Goal: Task Accomplishment & Management: Use online tool/utility

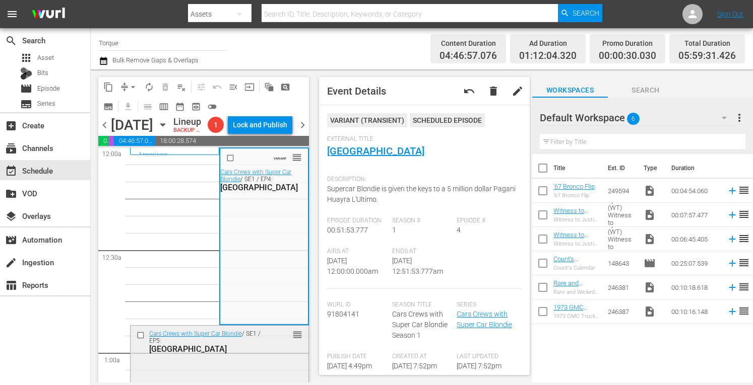
click at [241, 354] on div "Cars Crews with Super Car Blondie / SE1 / EP5: Detroit" at bounding box center [205, 342] width 112 height 24
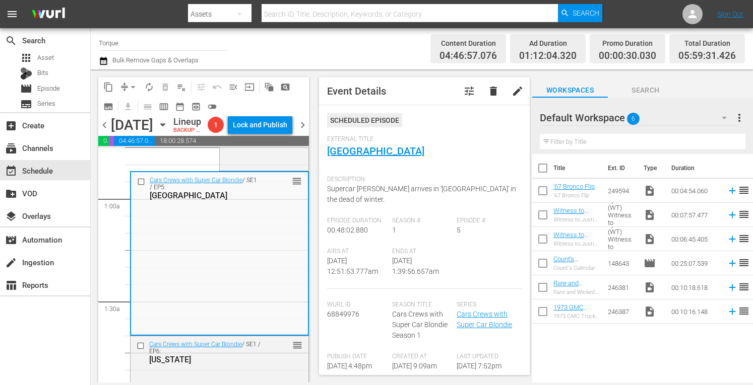
scroll to position [222, 0]
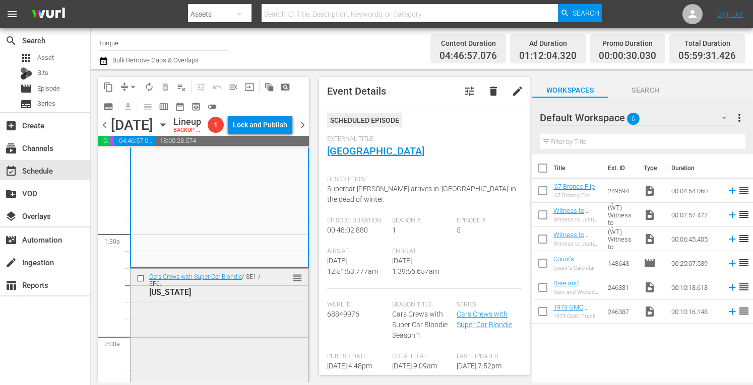
click at [247, 297] on div "New York" at bounding box center [205, 293] width 112 height 10
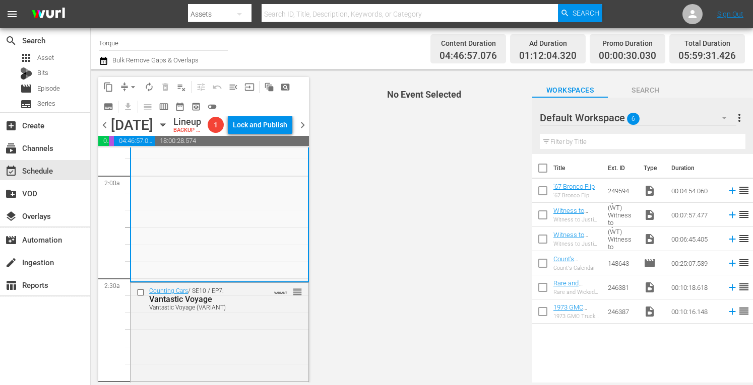
scroll to position [403, 0]
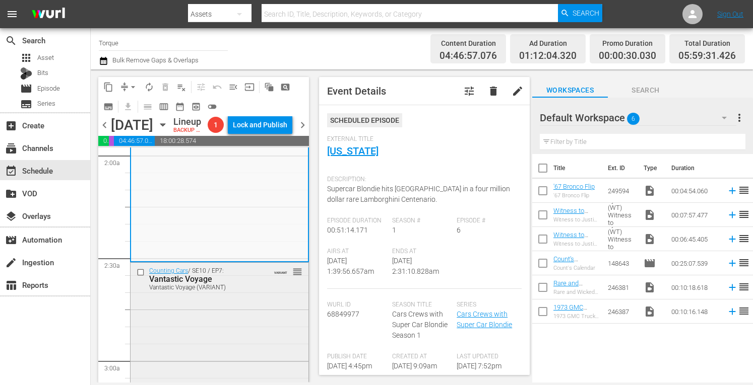
click at [235, 330] on div "Counting Cars / SE10 / EP7: Vantastic Voyage Vantastic Voyage (VARIANT) VARIANT…" at bounding box center [219, 350] width 178 height 175
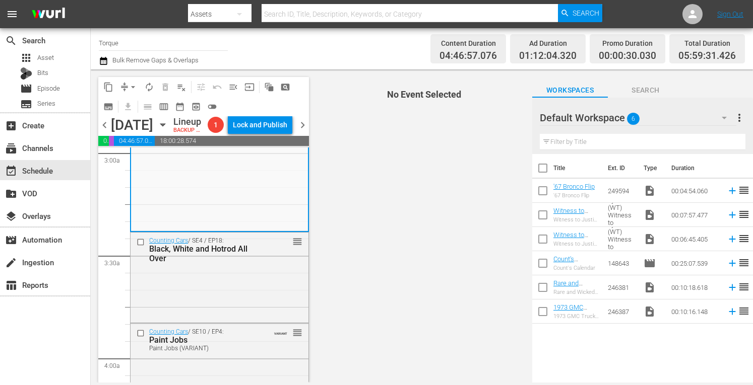
scroll to position [658, 0]
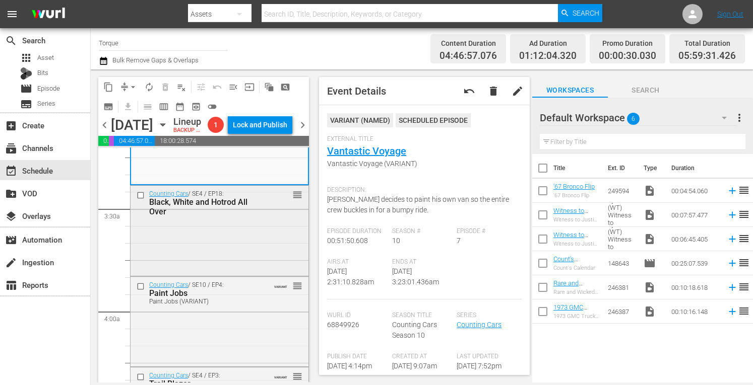
click at [243, 260] on div "Counting Cars / SE4 / EP18: Black, White and Hotrod All Over reorder" at bounding box center [219, 230] width 178 height 88
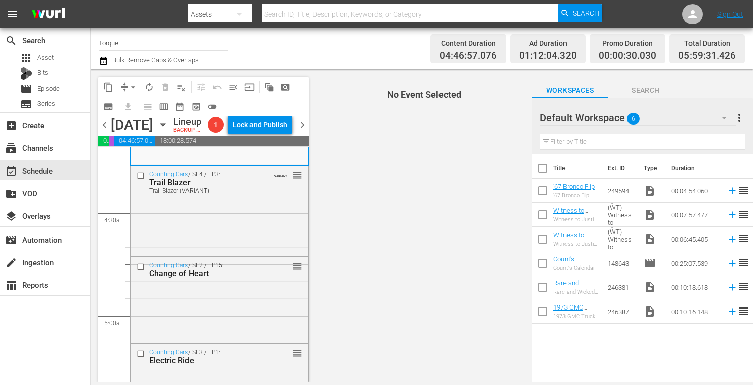
scroll to position [867, 0]
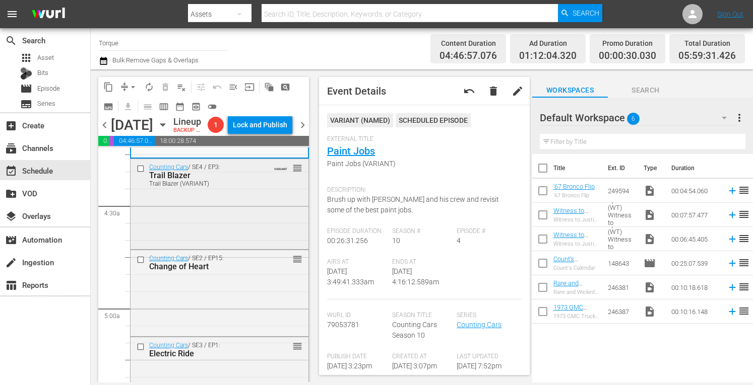
click at [269, 220] on div "Counting Cars / SE4 / EP3: Trail Blazer Trail Blazer (VARIANT) VARIANT reorder" at bounding box center [219, 203] width 178 height 88
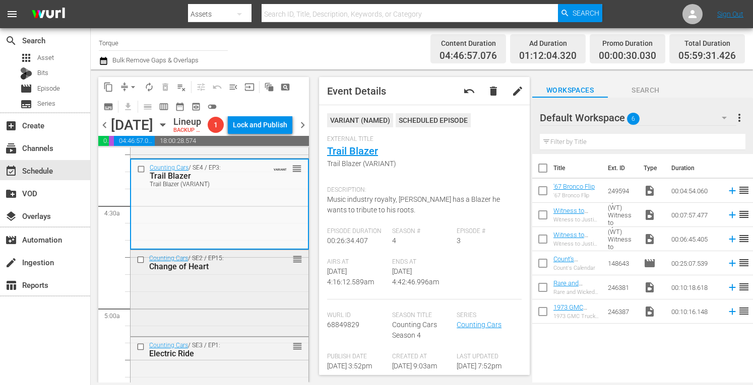
click at [259, 275] on div "Counting Cars / SE2 / EP15: Change of Heart reorder" at bounding box center [219, 262] width 178 height 25
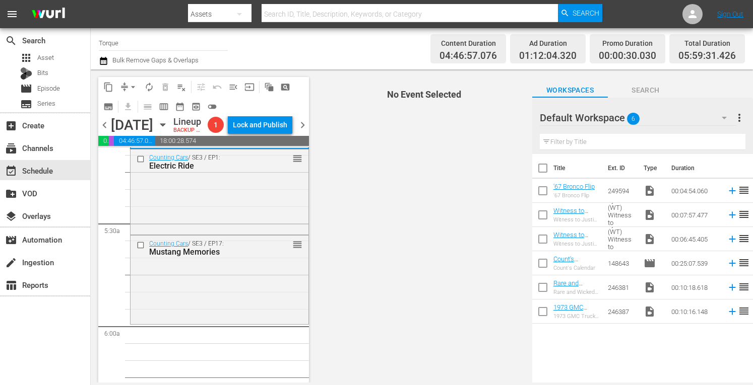
scroll to position [1034, 0]
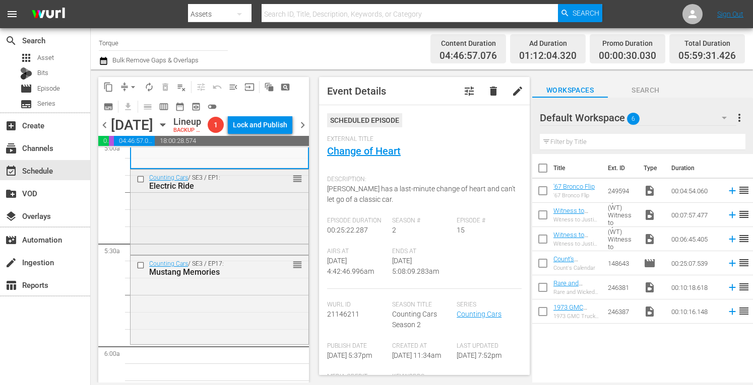
click at [226, 249] on div "Counting Cars / SE3 / EP1: Electric Ride reorder" at bounding box center [219, 212] width 178 height 84
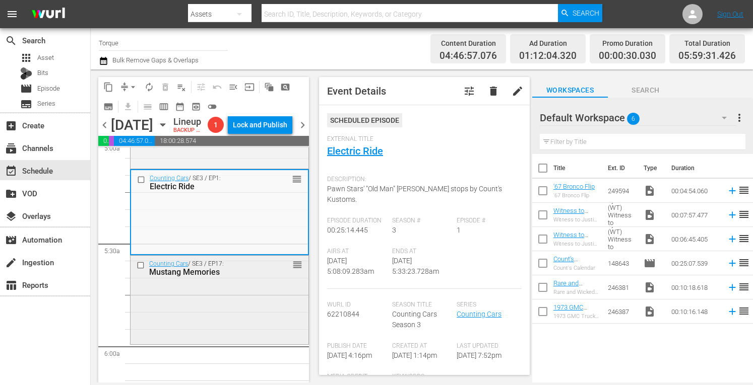
click at [224, 309] on div "Counting Cars / SE3 / EP17: Mustang Memories reorder" at bounding box center [219, 299] width 178 height 87
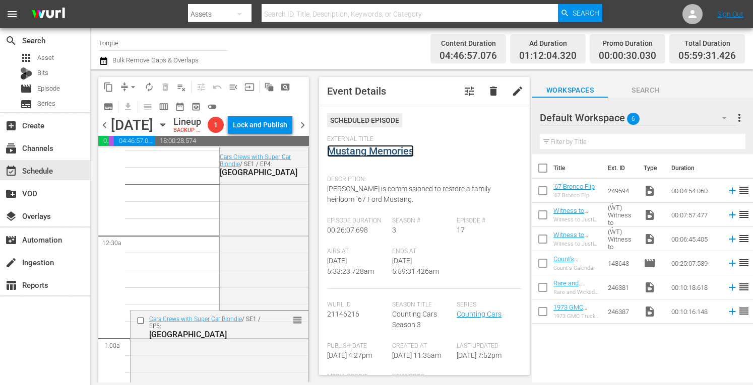
scroll to position [0, 0]
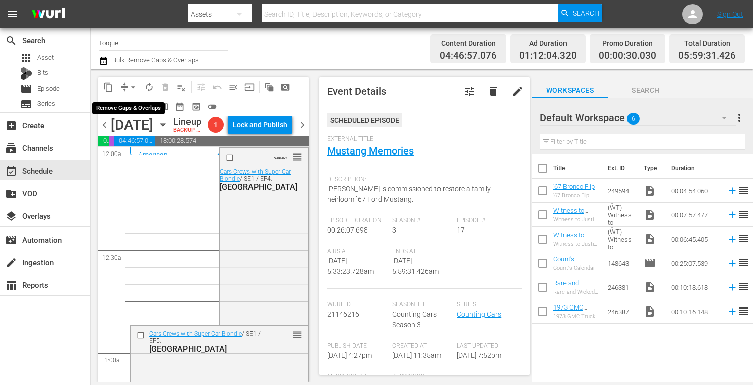
click at [133, 85] on span "arrow_drop_down" at bounding box center [133, 87] width 10 height 10
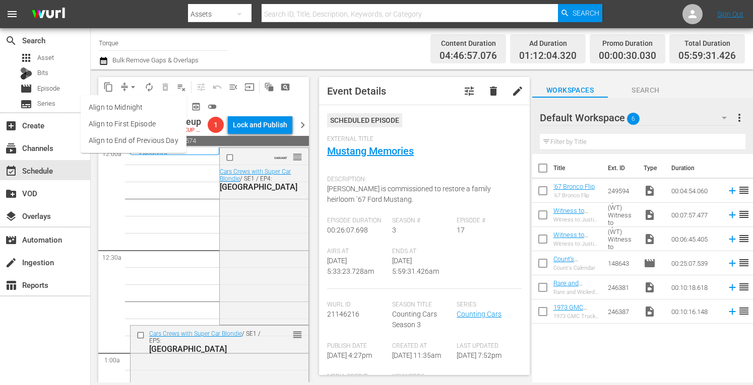
click at [135, 107] on li "Align to Midnight" at bounding box center [134, 107] width 106 height 17
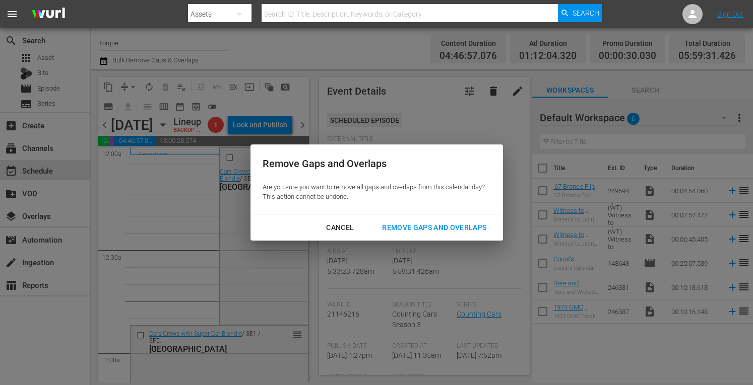
click at [437, 227] on div "Remove Gaps and Overlaps" at bounding box center [434, 228] width 120 height 13
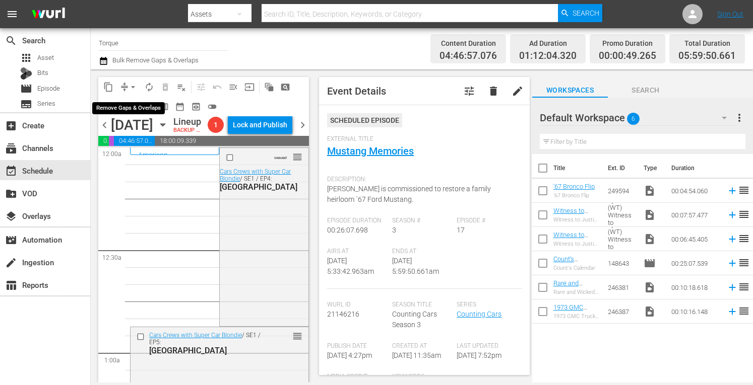
click at [133, 85] on span "arrow_drop_down" at bounding box center [133, 87] width 10 height 10
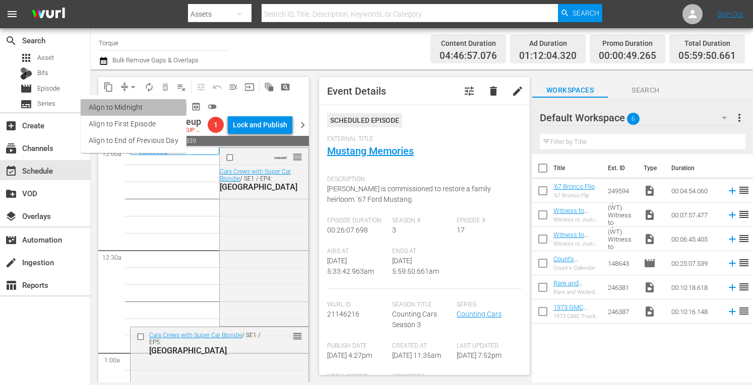
click at [125, 109] on li "Align to Midnight" at bounding box center [134, 107] width 106 height 17
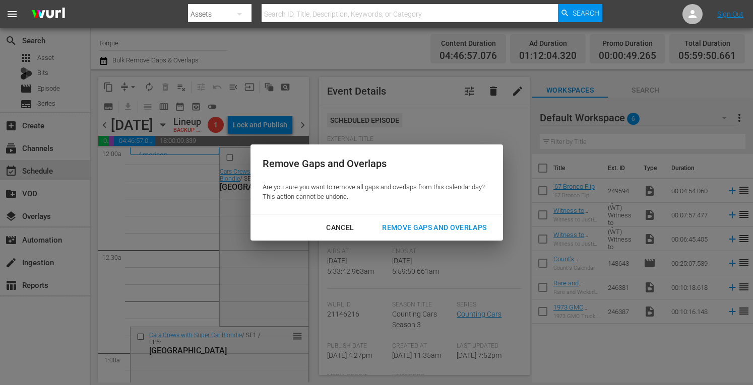
click at [441, 229] on div "Remove Gaps and Overlaps" at bounding box center [434, 228] width 120 height 13
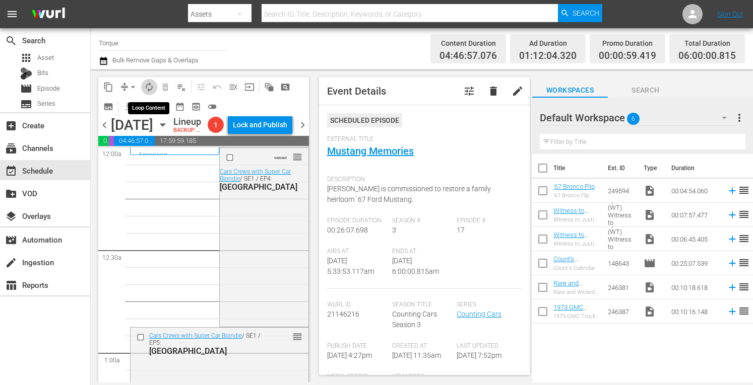
click at [150, 90] on span "autorenew_outlined" at bounding box center [149, 87] width 10 height 10
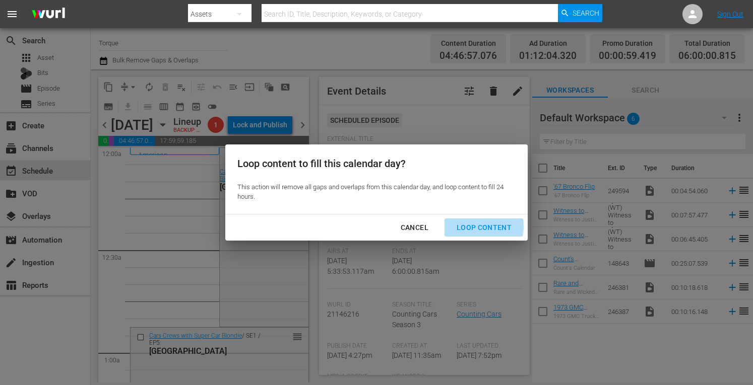
click at [477, 227] on div "Loop Content" at bounding box center [483, 228] width 71 height 13
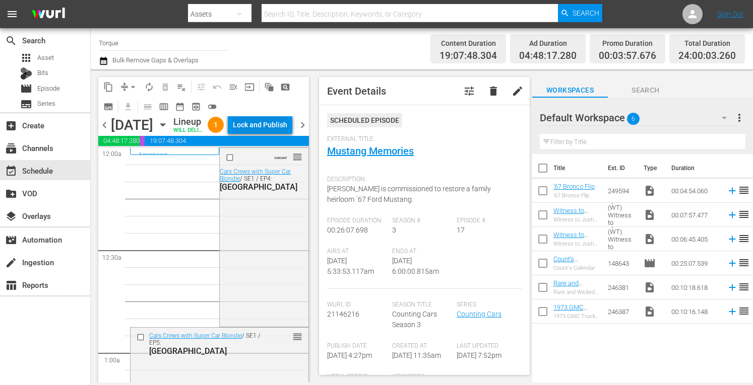
click at [272, 126] on div "Lock and Publish" at bounding box center [260, 125] width 54 height 18
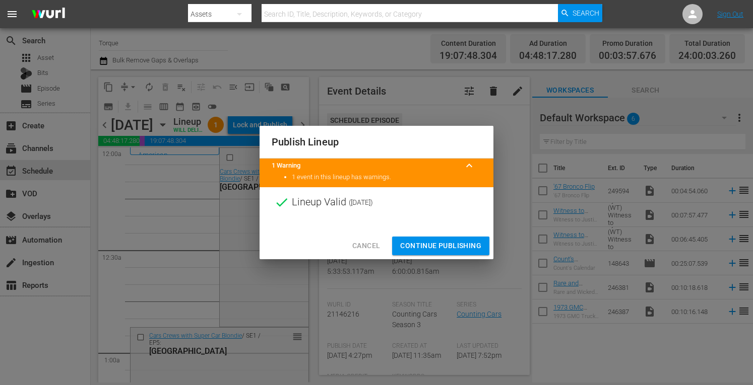
click at [429, 248] on span "Continue Publishing" at bounding box center [440, 246] width 81 height 13
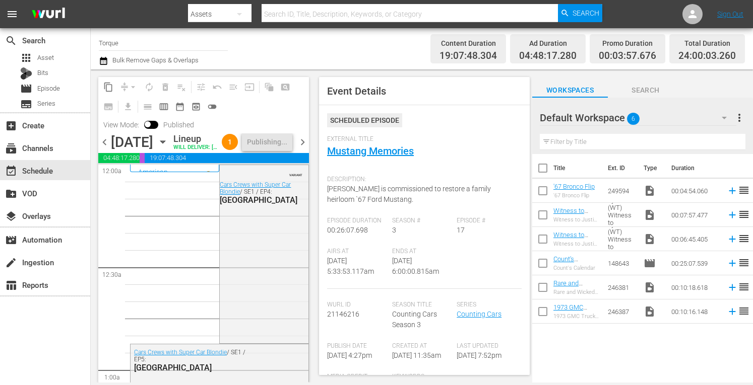
click at [301, 149] on span "chevron_right" at bounding box center [302, 142] width 13 height 13
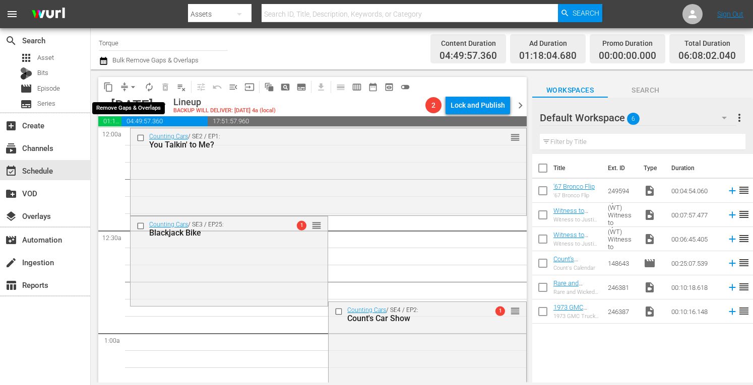
click at [133, 84] on span "arrow_drop_down" at bounding box center [133, 87] width 10 height 10
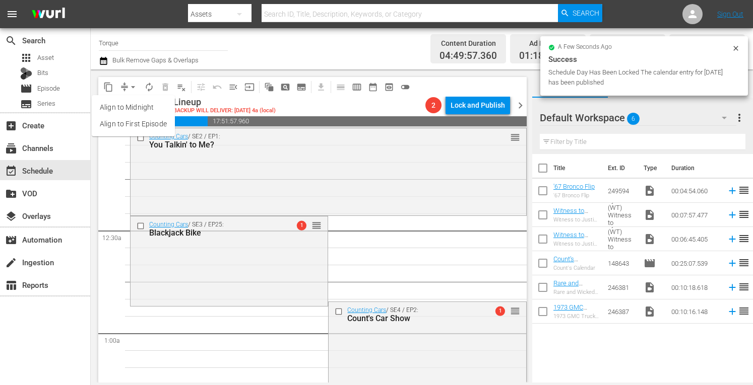
click at [133, 101] on li "Align to Midnight" at bounding box center [133, 107] width 83 height 17
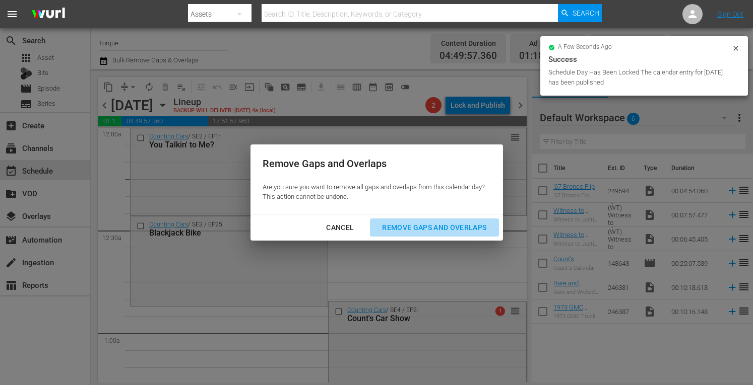
click at [435, 226] on div "Remove Gaps and Overlaps" at bounding box center [434, 228] width 120 height 13
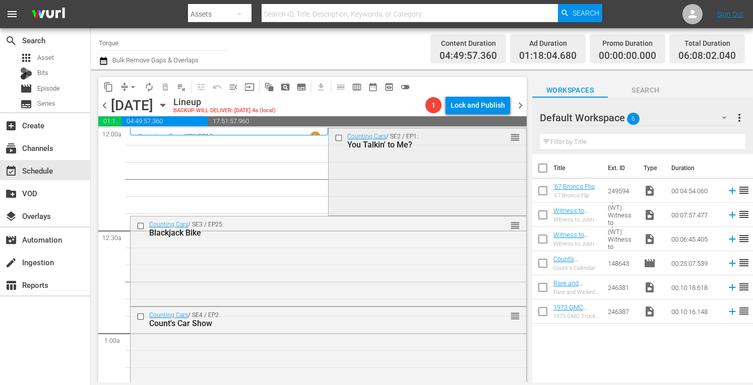
click at [419, 204] on div "Counting Cars / SE2 / EP1: You Talkin' to Me? reorder" at bounding box center [426, 170] width 197 height 85
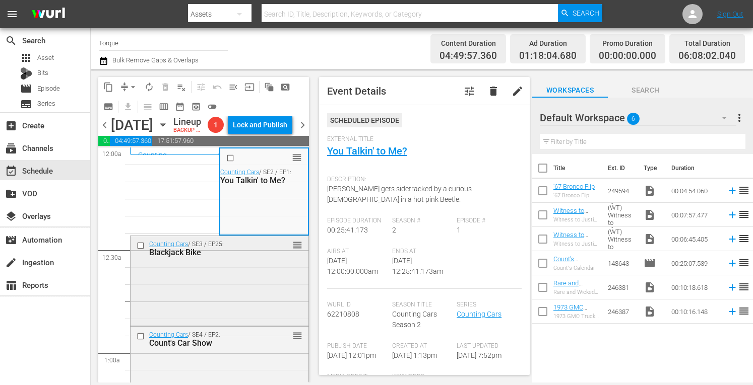
click at [225, 308] on div "Counting Cars / SE3 / EP25: Blackjack Bike reorder" at bounding box center [219, 280] width 178 height 88
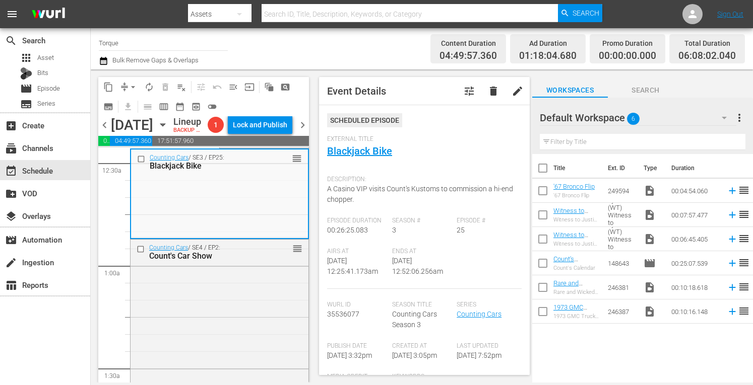
scroll to position [121, 0]
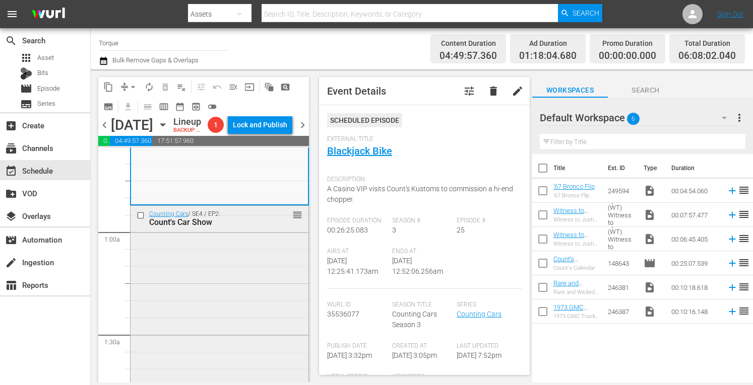
click at [239, 288] on div "Counting Cars / SE4 / EP2: Count's Car Show reorder" at bounding box center [219, 294] width 178 height 176
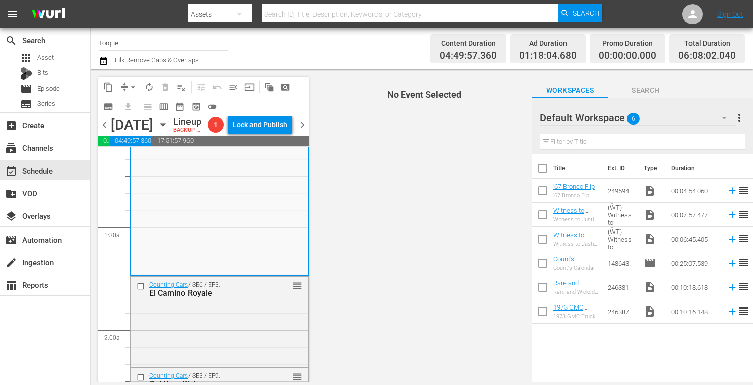
scroll to position [296, 0]
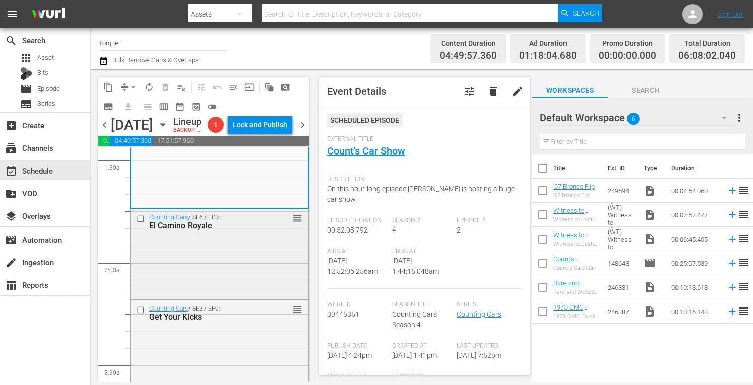
click at [241, 271] on div "Counting Cars / SE6 / EP3: El Camino Royale reorder" at bounding box center [219, 254] width 178 height 88
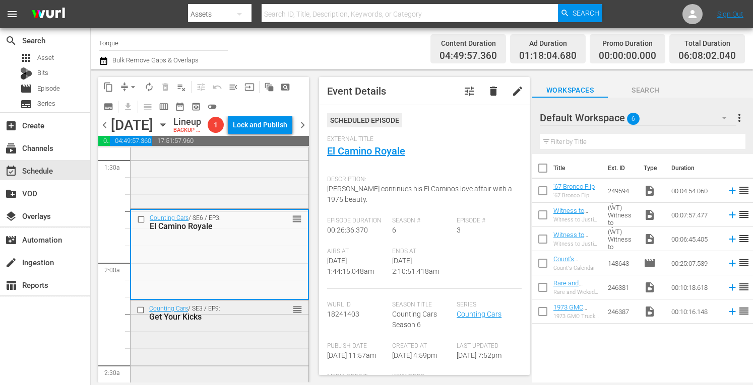
click at [211, 348] on div "Counting Cars / SE3 / EP9: Get Your Kicks reorder" at bounding box center [219, 342] width 178 height 82
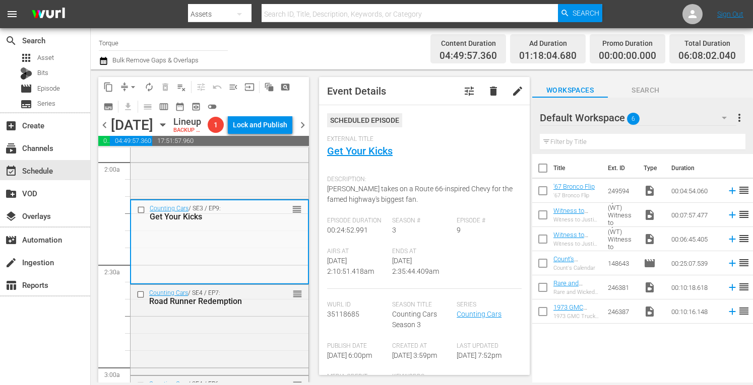
scroll to position [463, 0]
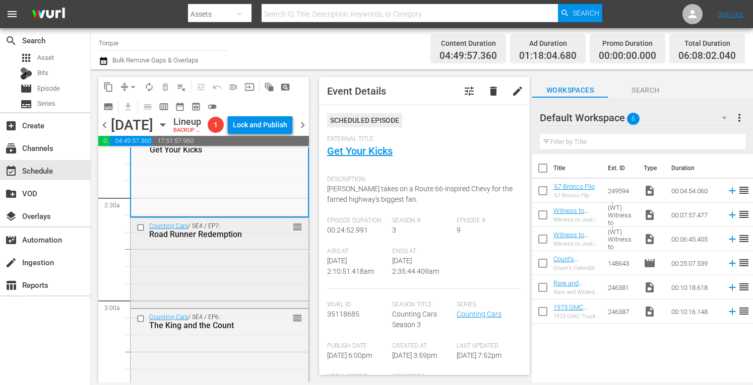
click at [244, 306] on div "Counting Cars / SE4 / EP7: Road Runner Redemption reorder" at bounding box center [219, 262] width 178 height 88
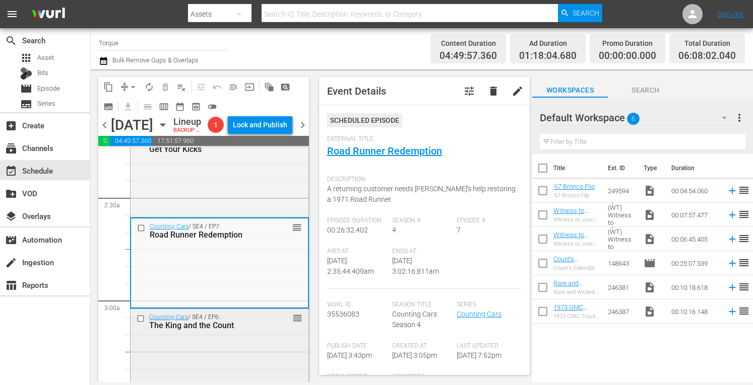
click at [249, 357] on div "Counting Cars / SE4 / EP6: The King and the Count reorder" at bounding box center [219, 353] width 178 height 88
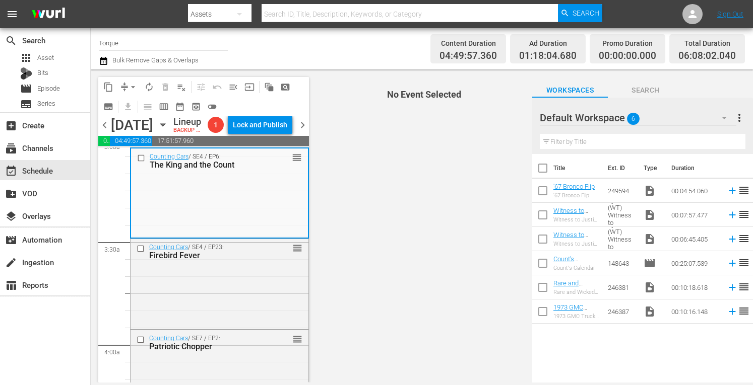
scroll to position [632, 0]
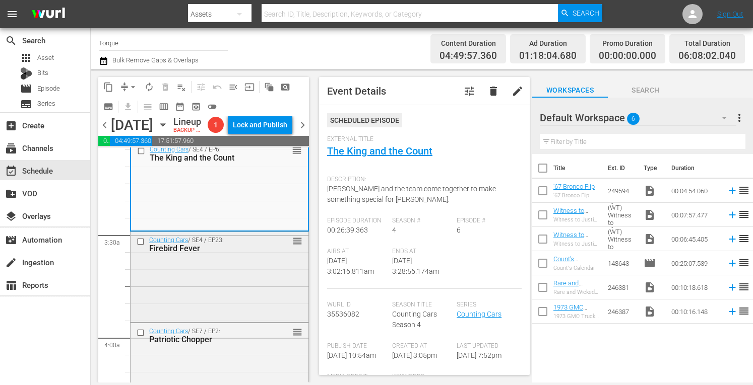
click at [267, 275] on div "Counting Cars / SE4 / EP23: Firebird Fever reorder" at bounding box center [219, 276] width 178 height 88
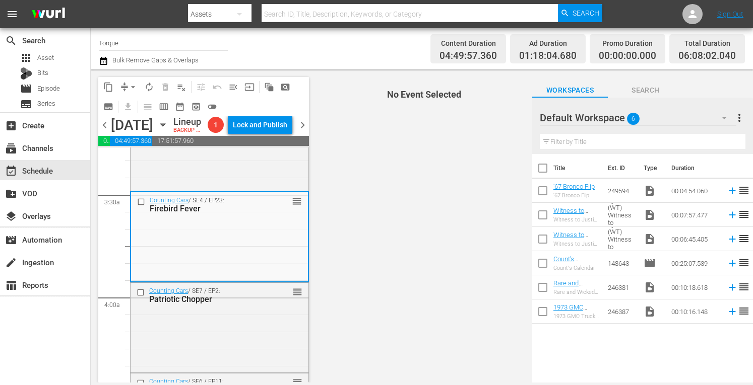
scroll to position [692, 0]
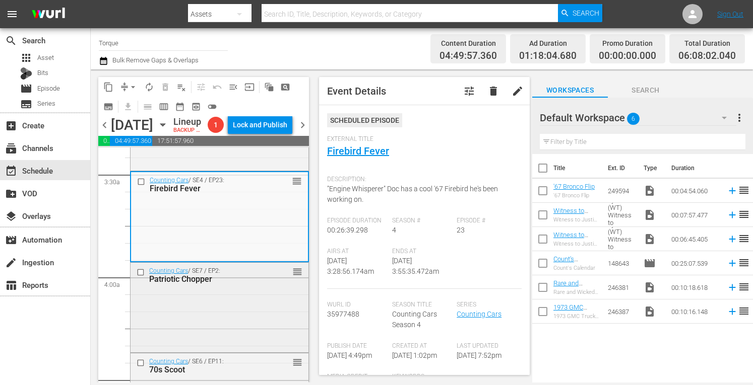
click at [265, 288] on div "Counting Cars / SE7 / EP2: Patriotic Chopper reorder" at bounding box center [219, 275] width 178 height 25
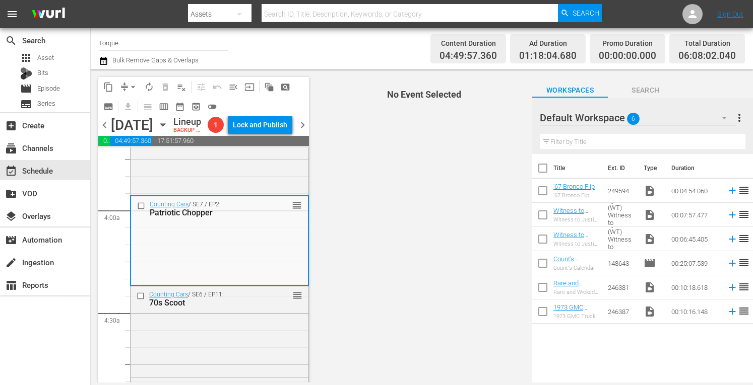
scroll to position [840, 0]
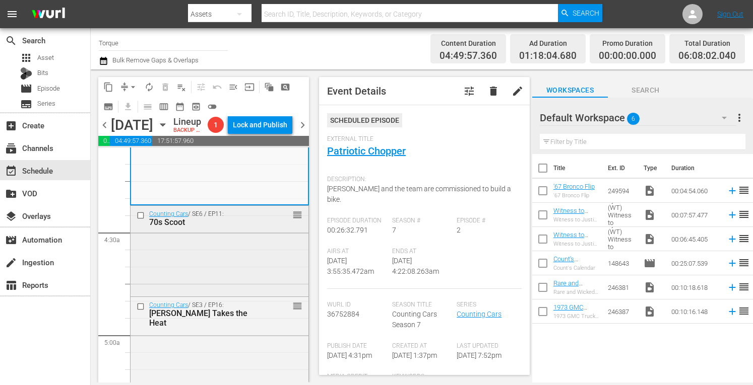
click at [251, 279] on div "Counting Cars / SE6 / EP11: 70s Scoot reorder" at bounding box center [219, 250] width 178 height 88
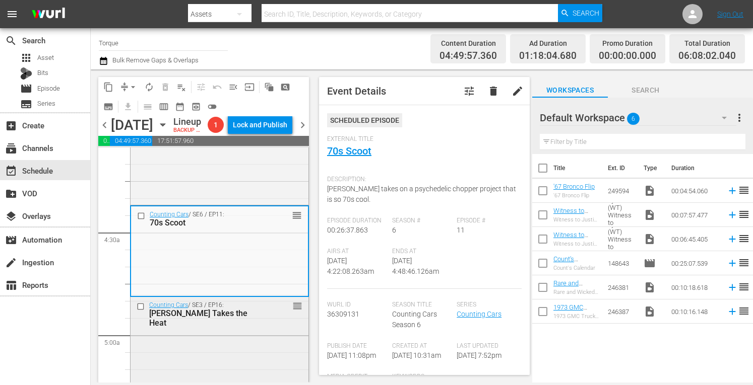
click at [271, 352] on div "Counting Cars / SE3 / EP16: Danny Takes the Heat reorder" at bounding box center [219, 340] width 178 height 87
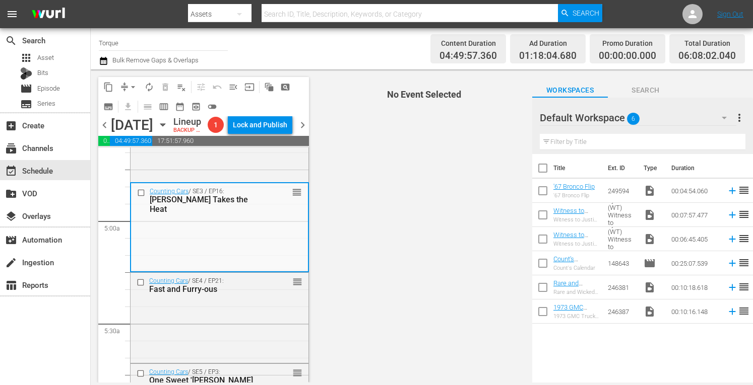
scroll to position [1001, 0]
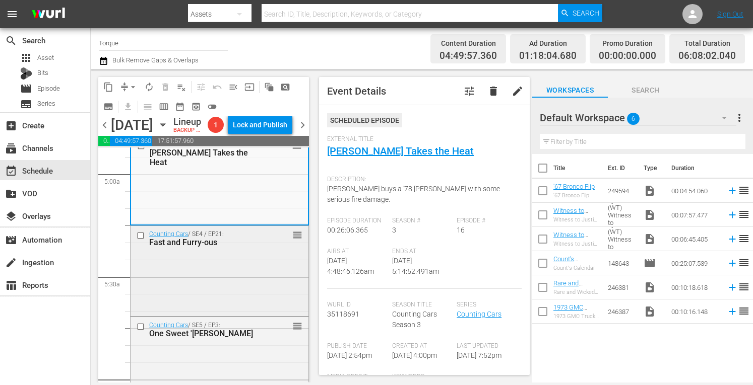
click at [236, 275] on div "Counting Cars / SE4 / EP21: Fast and Furry-ous reorder" at bounding box center [219, 270] width 178 height 88
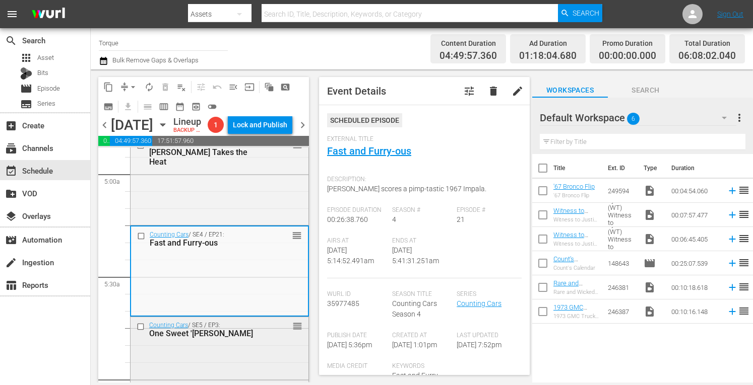
click at [257, 342] on div "Counting Cars / SE5 / EP3: One Sweet 'Stang reorder" at bounding box center [219, 329] width 178 height 25
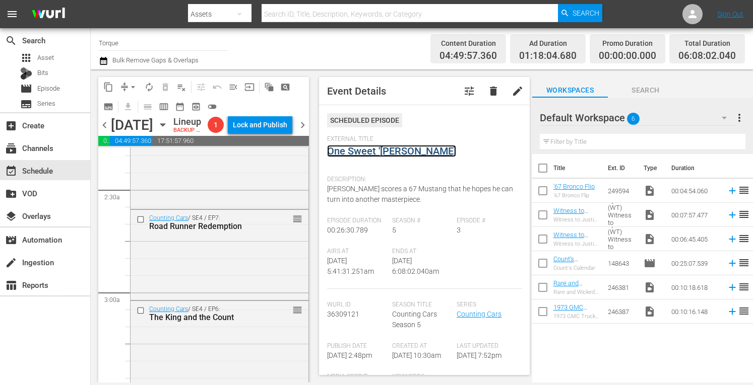
scroll to position [0, 0]
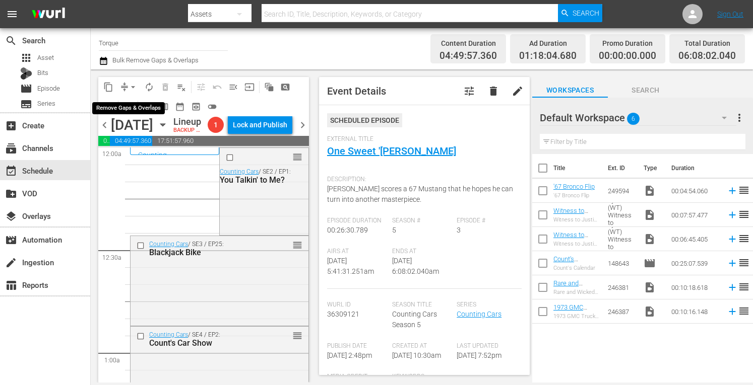
click at [134, 86] on span "arrow_drop_down" at bounding box center [133, 87] width 10 height 10
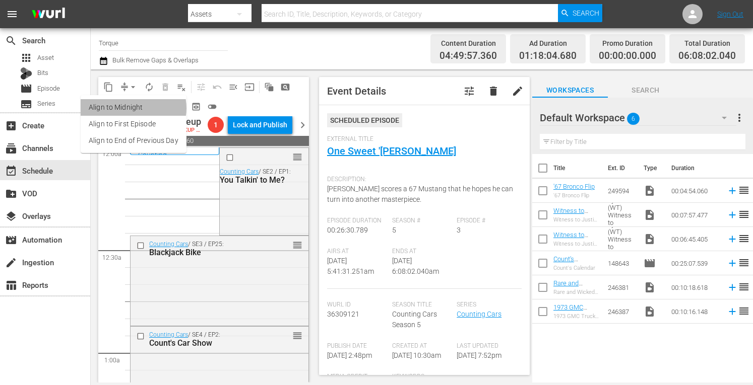
click at [132, 108] on li "Align to Midnight" at bounding box center [134, 107] width 106 height 17
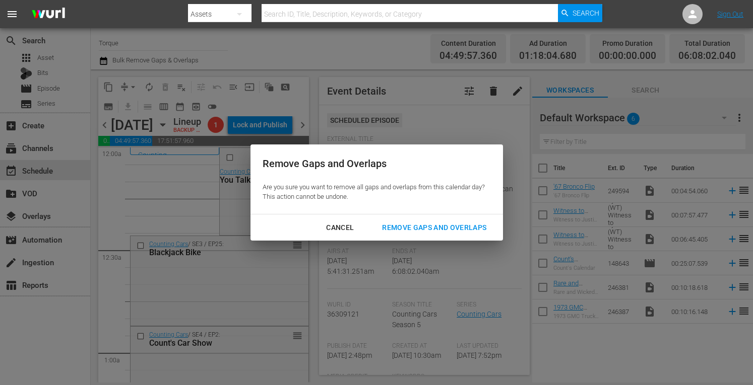
click at [410, 224] on div "Remove Gaps and Overlaps" at bounding box center [434, 228] width 120 height 13
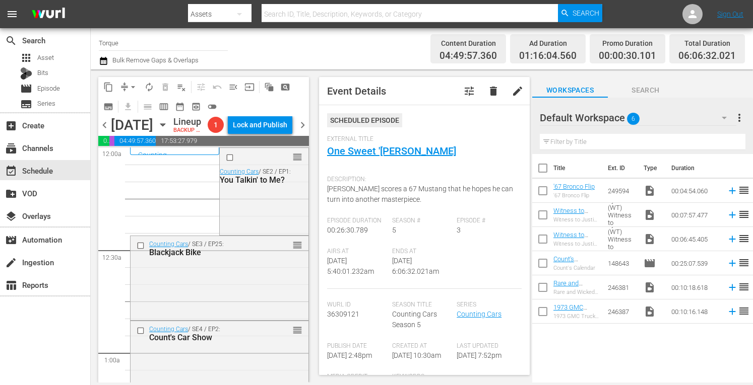
click at [136, 88] on span "arrow_drop_down" at bounding box center [133, 87] width 10 height 10
click at [126, 108] on li "Align to Midnight" at bounding box center [134, 107] width 106 height 17
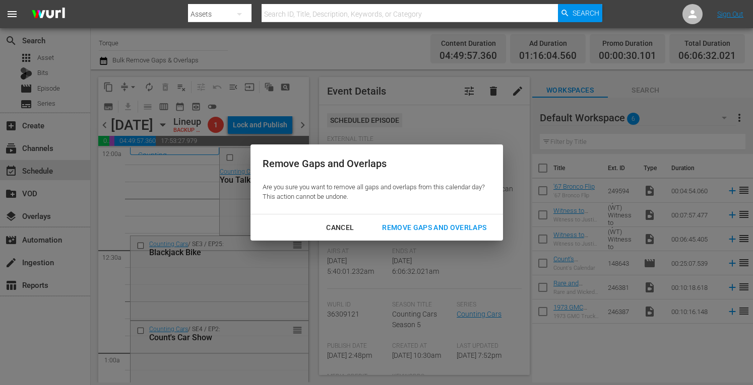
click at [396, 227] on div "Remove Gaps and Overlaps" at bounding box center [434, 228] width 120 height 13
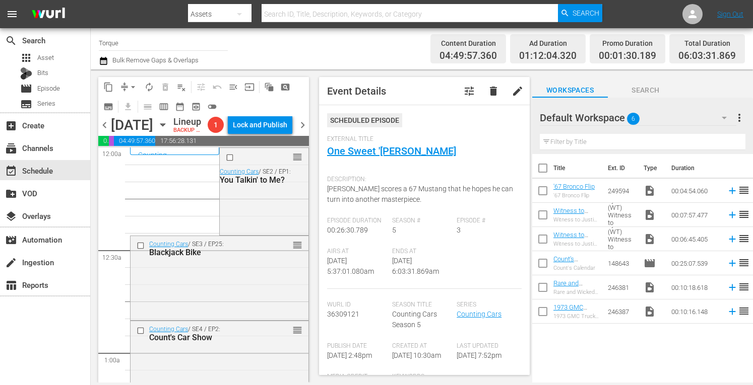
click at [134, 83] on span "arrow_drop_down" at bounding box center [133, 87] width 10 height 10
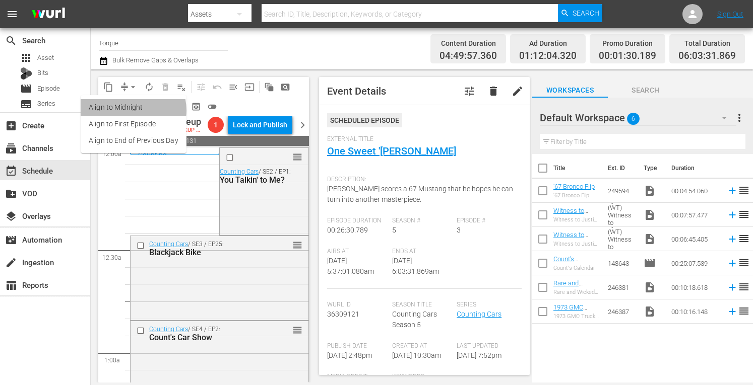
click at [131, 110] on li "Align to Midnight" at bounding box center [134, 107] width 106 height 17
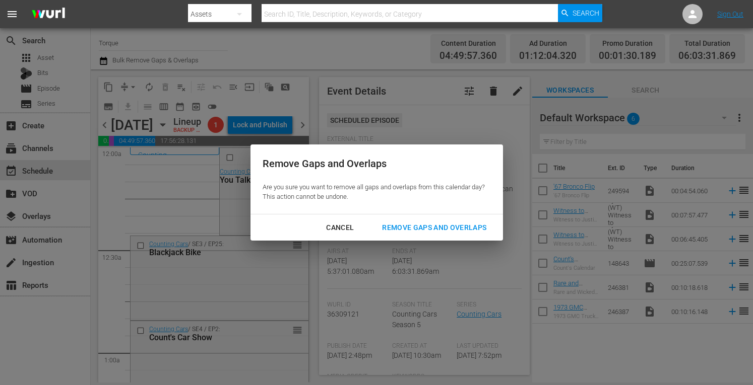
click at [422, 224] on div "Remove Gaps and Overlaps" at bounding box center [434, 228] width 120 height 13
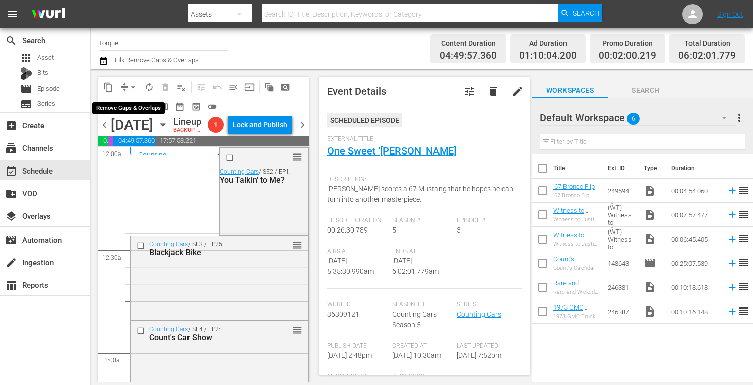
click at [137, 83] on span "arrow_drop_down" at bounding box center [133, 87] width 10 height 10
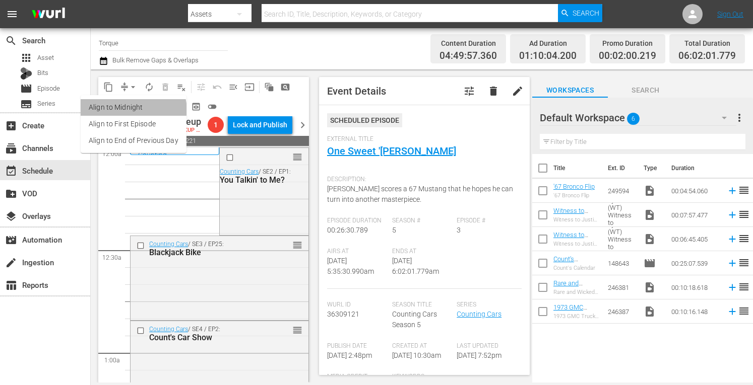
click at [128, 111] on li "Align to Midnight" at bounding box center [134, 107] width 106 height 17
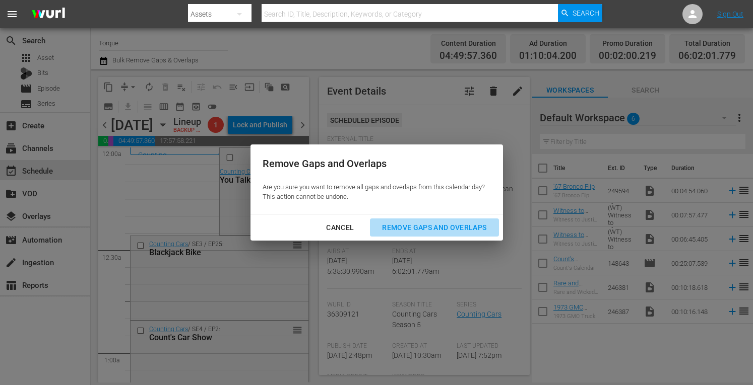
click at [463, 229] on div "Remove Gaps and Overlaps" at bounding box center [434, 228] width 120 height 13
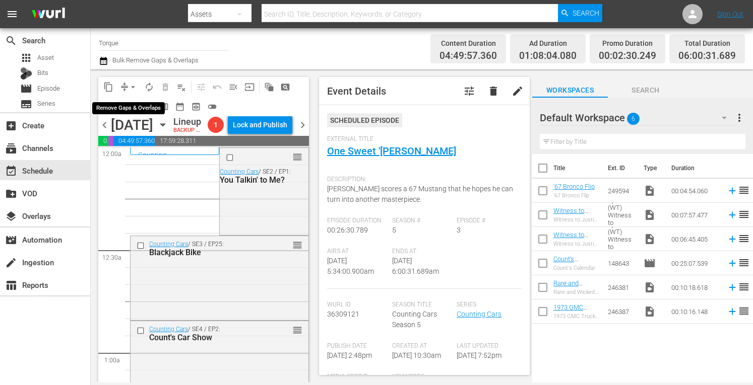
click at [130, 84] on span "arrow_drop_down" at bounding box center [133, 87] width 10 height 10
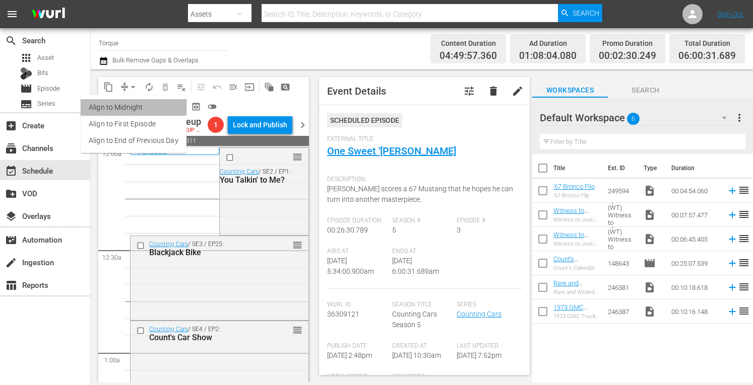
click at [133, 107] on li "Align to Midnight" at bounding box center [134, 107] width 106 height 17
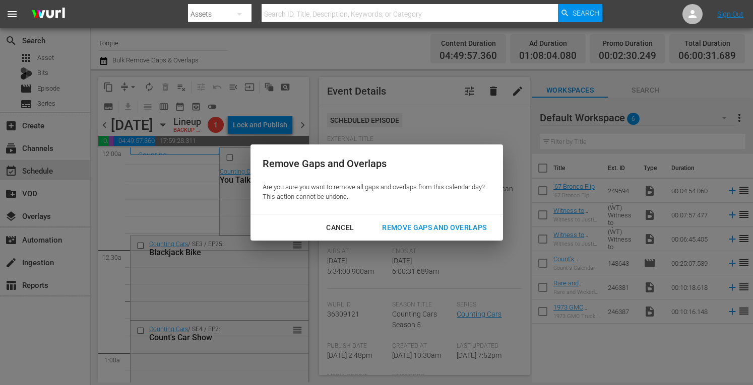
click at [437, 225] on div "Remove Gaps and Overlaps" at bounding box center [434, 228] width 120 height 13
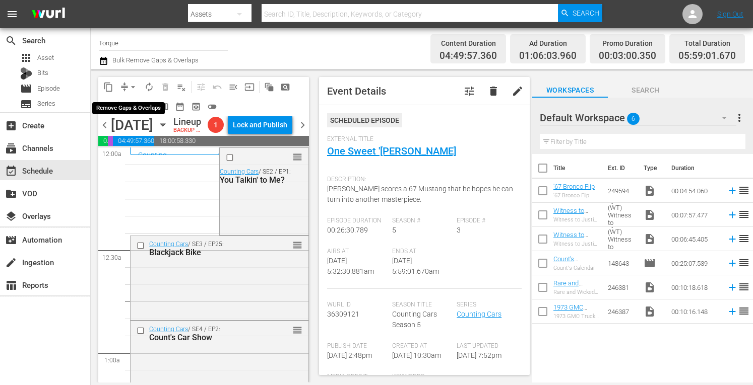
click at [132, 85] on span "arrow_drop_down" at bounding box center [133, 87] width 10 height 10
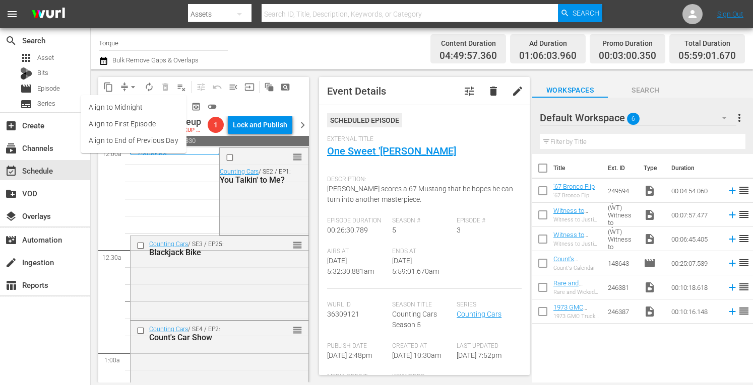
click at [135, 105] on li "Align to Midnight" at bounding box center [134, 107] width 106 height 17
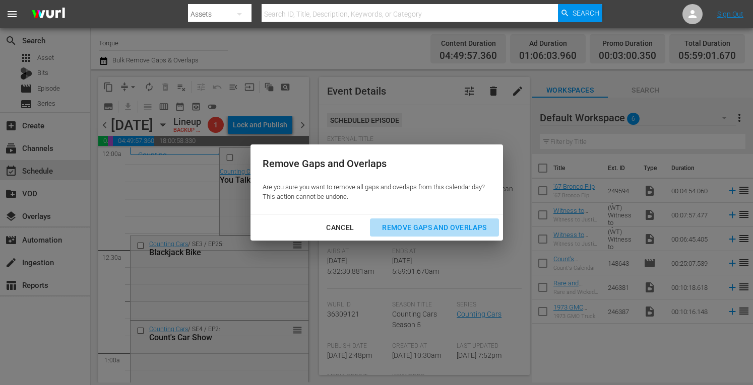
click at [407, 227] on div "Remove Gaps and Overlaps" at bounding box center [434, 228] width 120 height 13
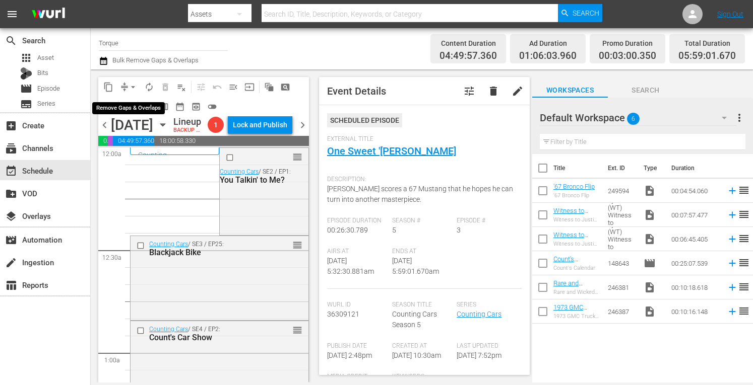
click at [133, 84] on span "arrow_drop_down" at bounding box center [133, 87] width 10 height 10
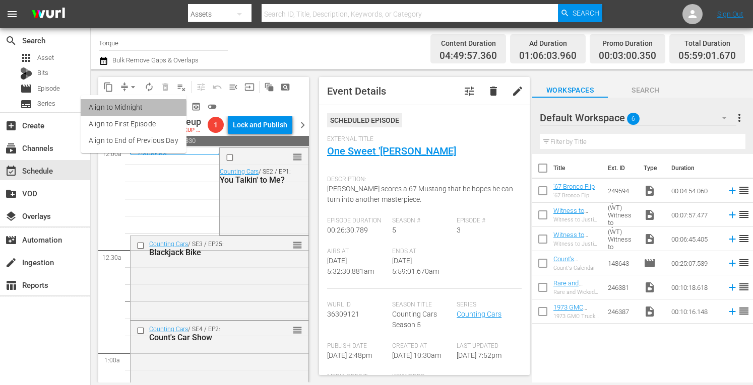
click at [133, 109] on li "Align to Midnight" at bounding box center [134, 107] width 106 height 17
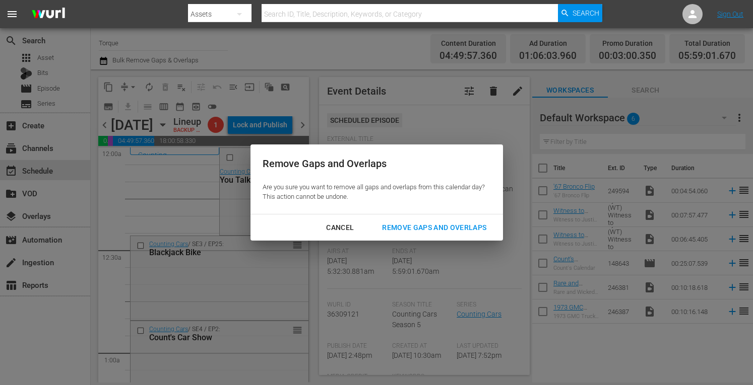
click at [412, 226] on div "Remove Gaps and Overlaps" at bounding box center [434, 228] width 120 height 13
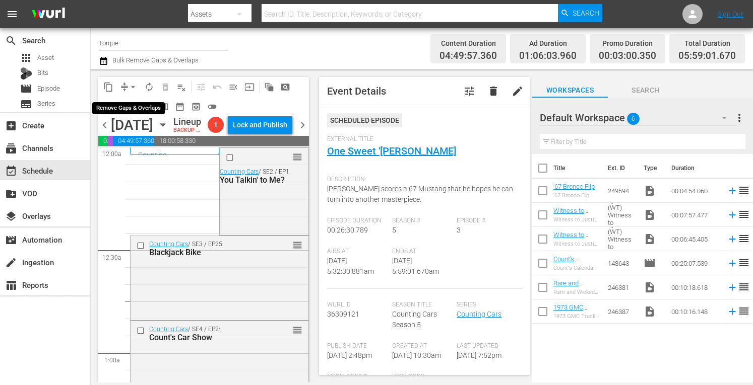
click at [134, 82] on span "arrow_drop_down" at bounding box center [133, 87] width 10 height 10
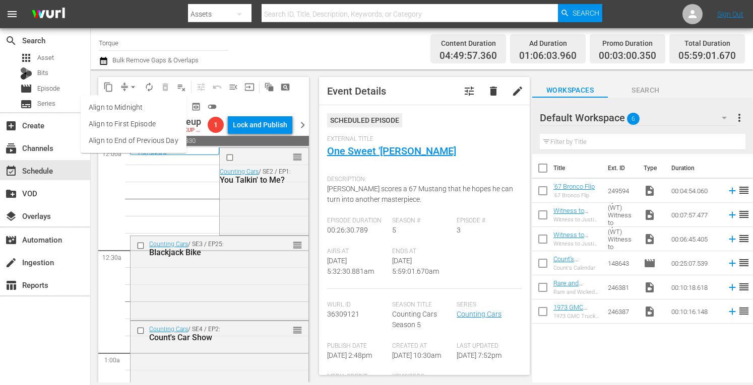
click at [127, 107] on li "Align to Midnight" at bounding box center [134, 107] width 106 height 17
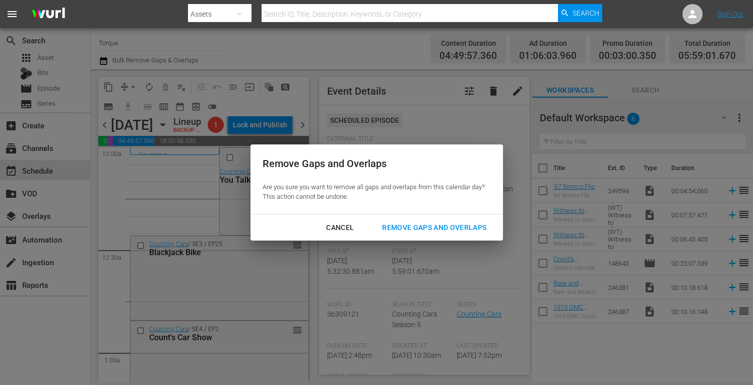
click at [404, 227] on div "Remove Gaps and Overlaps" at bounding box center [434, 228] width 120 height 13
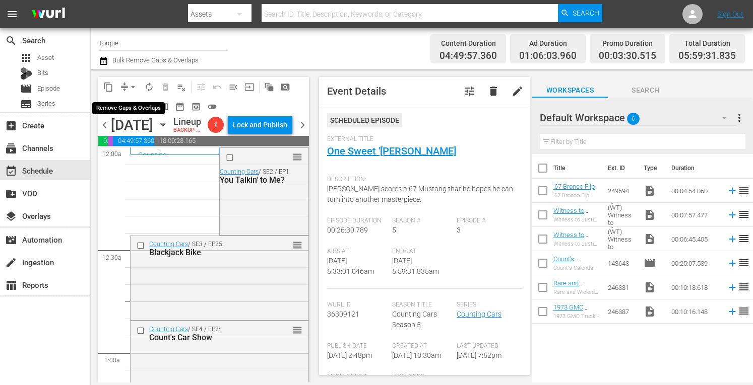
click at [135, 84] on span "arrow_drop_down" at bounding box center [133, 87] width 10 height 10
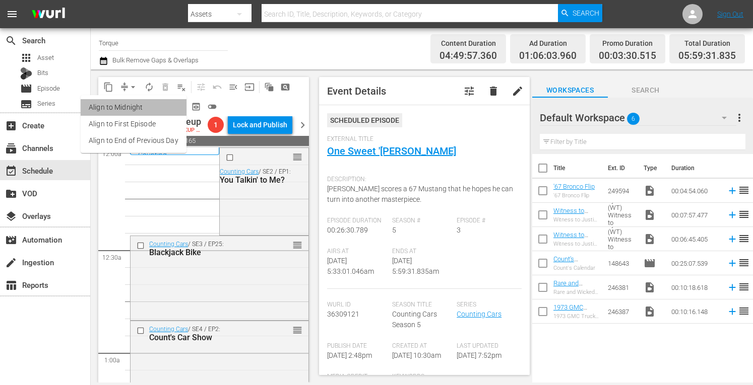
click at [134, 109] on li "Align to Midnight" at bounding box center [134, 107] width 106 height 17
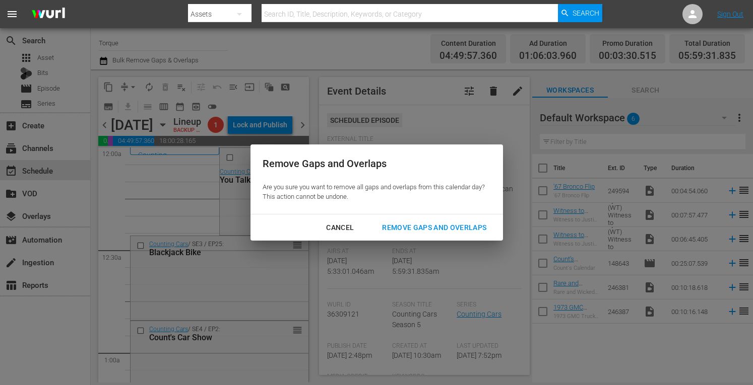
click at [438, 225] on div "Remove Gaps and Overlaps" at bounding box center [434, 228] width 120 height 13
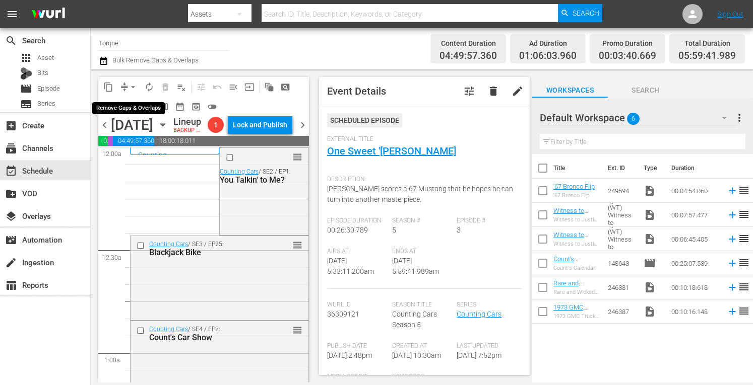
click at [134, 85] on span "arrow_drop_down" at bounding box center [133, 87] width 10 height 10
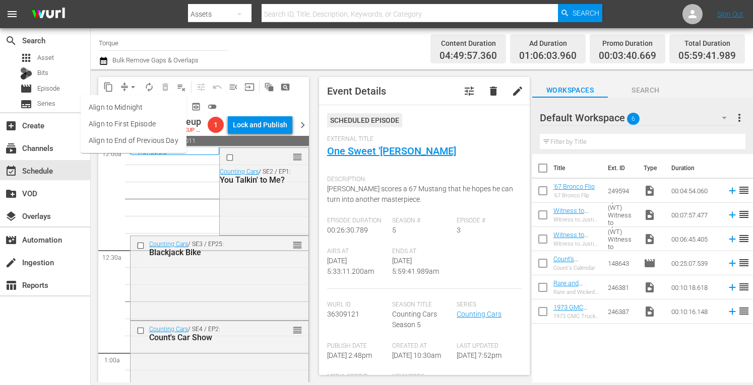
click at [131, 110] on li "Align to Midnight" at bounding box center [134, 107] width 106 height 17
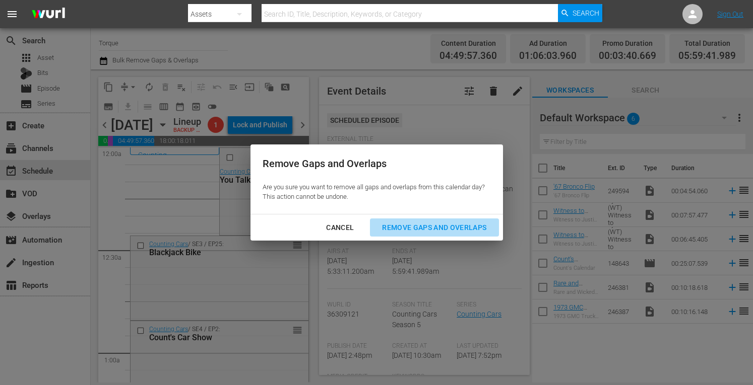
click at [406, 229] on div "Remove Gaps and Overlaps" at bounding box center [434, 228] width 120 height 13
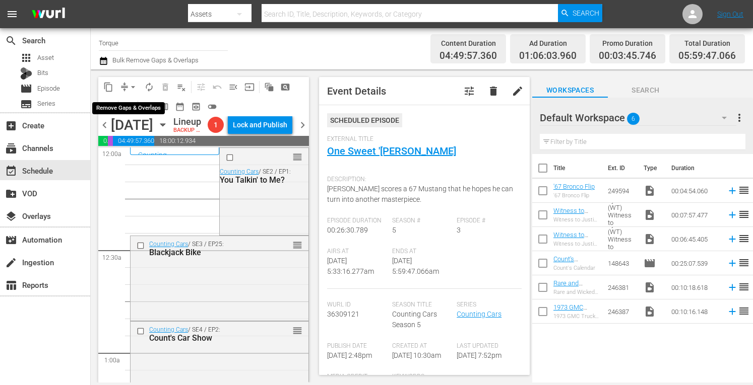
click at [133, 86] on span "arrow_drop_down" at bounding box center [133, 87] width 10 height 10
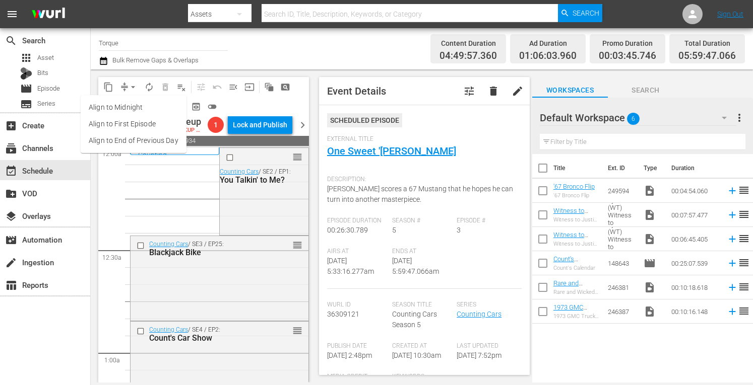
click at [126, 106] on li "Align to Midnight" at bounding box center [134, 107] width 106 height 17
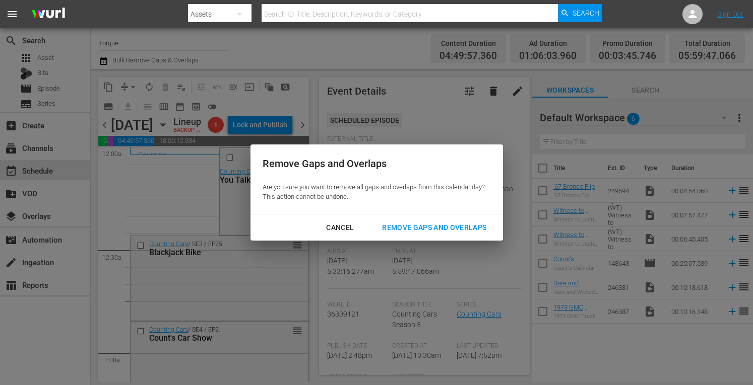
click at [413, 229] on div "Remove Gaps and Overlaps" at bounding box center [434, 228] width 120 height 13
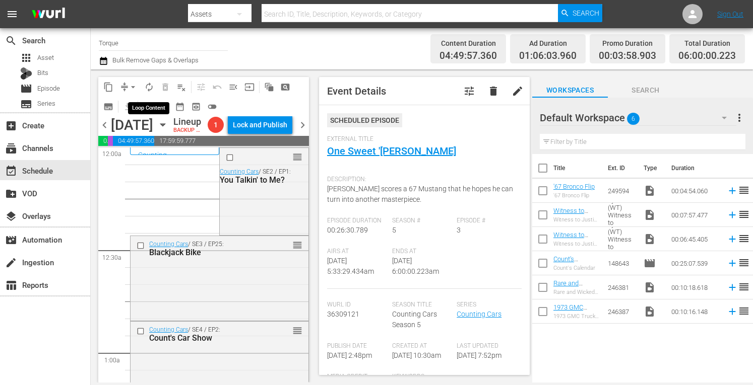
click at [147, 86] on span "autorenew_outlined" at bounding box center [149, 87] width 10 height 10
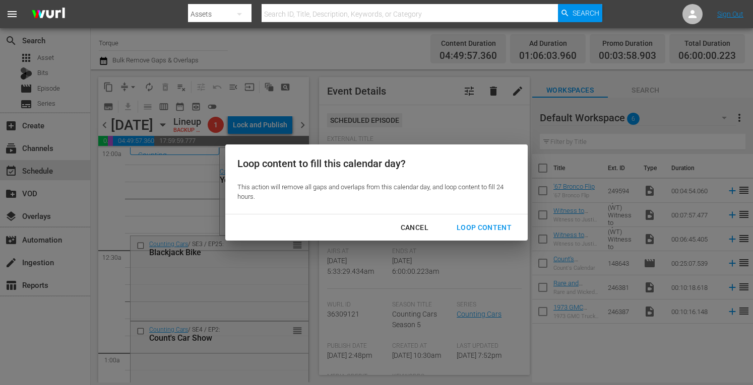
click at [486, 224] on div "Loop Content" at bounding box center [483, 228] width 71 height 13
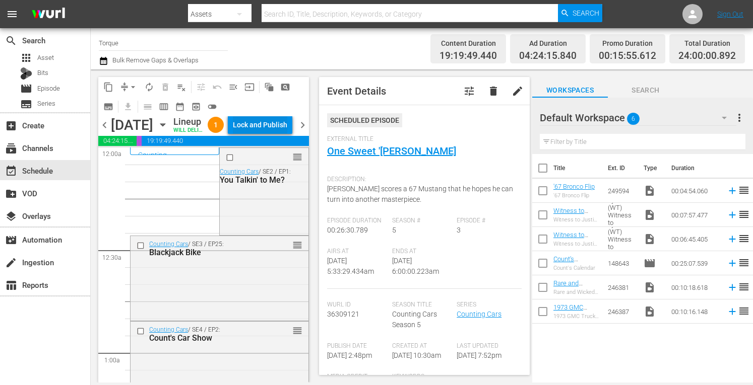
click at [276, 122] on div "Lock and Publish" at bounding box center [260, 125] width 54 height 18
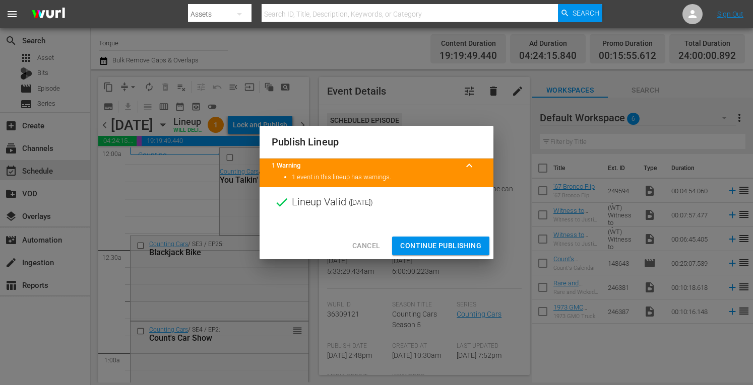
click at [454, 247] on span "Continue Publishing" at bounding box center [440, 246] width 81 height 13
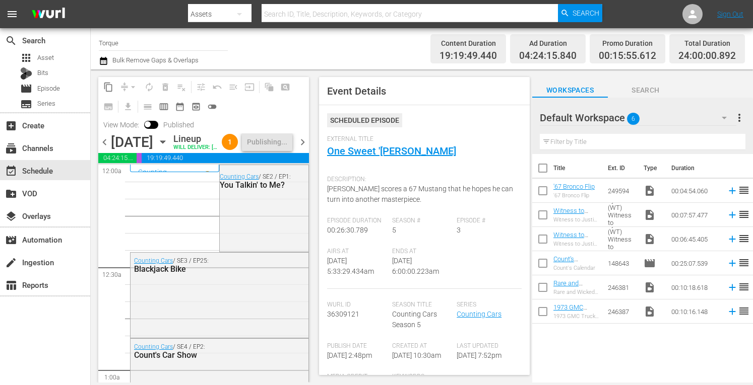
click at [301, 149] on span "chevron_right" at bounding box center [302, 142] width 13 height 13
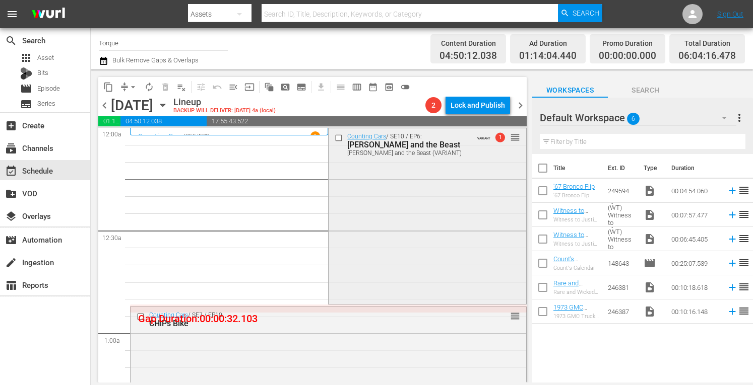
click at [416, 187] on div "Counting Cars / SE10 / EP6: Alice and the Beast Alice and the Beast (VARIANT) V…" at bounding box center [426, 215] width 197 height 174
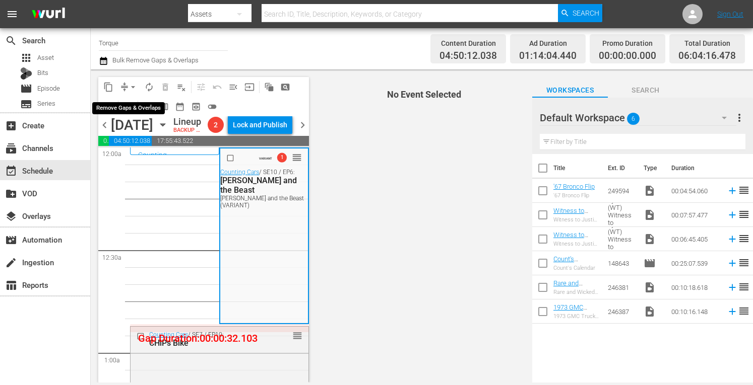
click at [133, 82] on span "arrow_drop_down" at bounding box center [133, 87] width 10 height 10
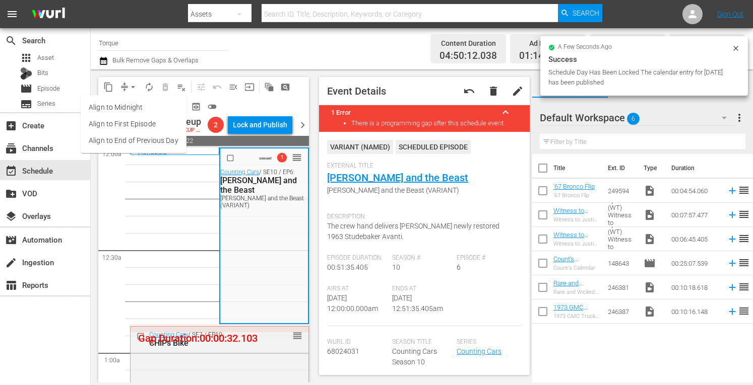
click at [133, 109] on li "Align to Midnight" at bounding box center [134, 107] width 106 height 17
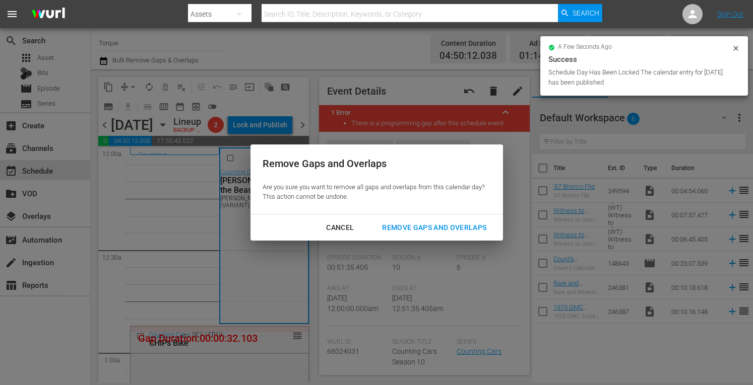
click at [406, 229] on div "Remove Gaps and Overlaps" at bounding box center [434, 228] width 120 height 13
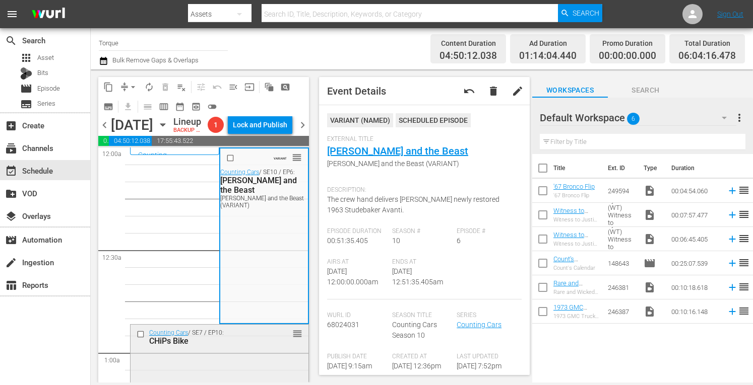
click at [224, 346] on div "CHiPs Bike" at bounding box center [205, 342] width 112 height 10
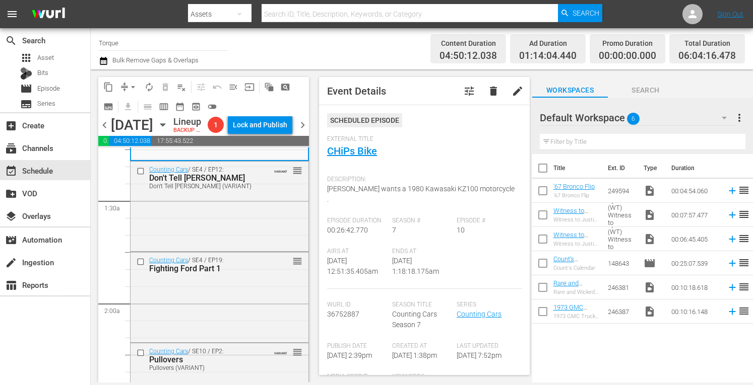
scroll to position [262, 0]
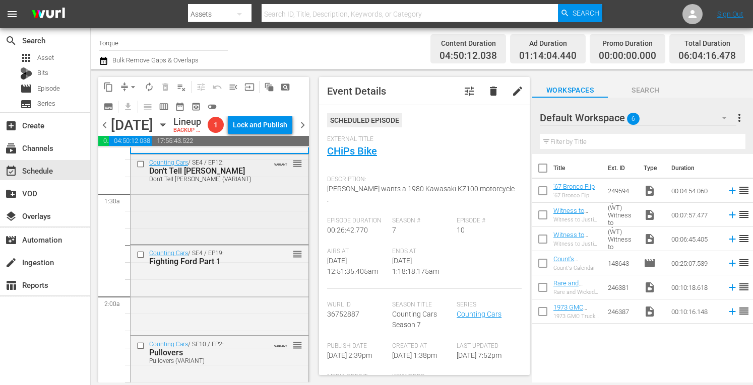
click at [266, 218] on div "Counting Cars / SE4 / EP12: Don't Tell Danny Don't Tell Danny (VARIANT) VARIANT…" at bounding box center [219, 199] width 178 height 88
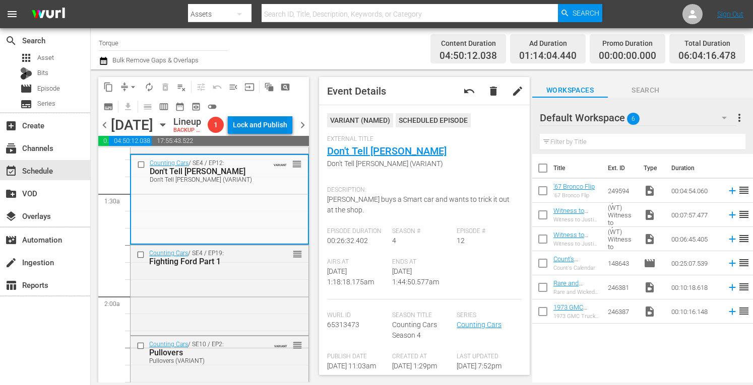
click at [276, 125] on div "Lock and Publish" at bounding box center [260, 125] width 54 height 18
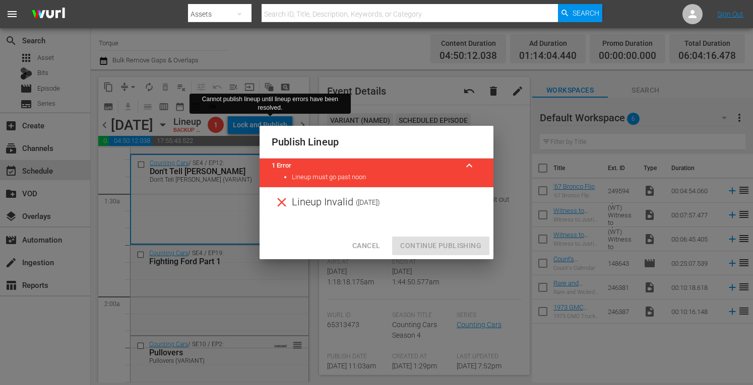
click at [371, 242] on span "Cancel" at bounding box center [366, 246] width 28 height 13
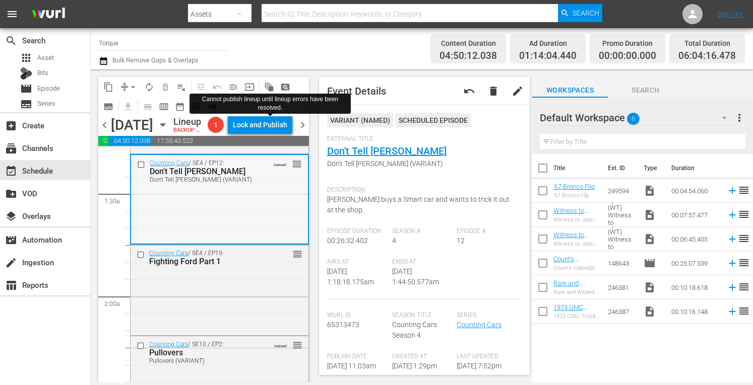
click at [223, 234] on div "Counting Cars / SE4 / EP12: Don't Tell Danny Don't Tell Danny (VARIANT) VARIANT…" at bounding box center [219, 199] width 177 height 88
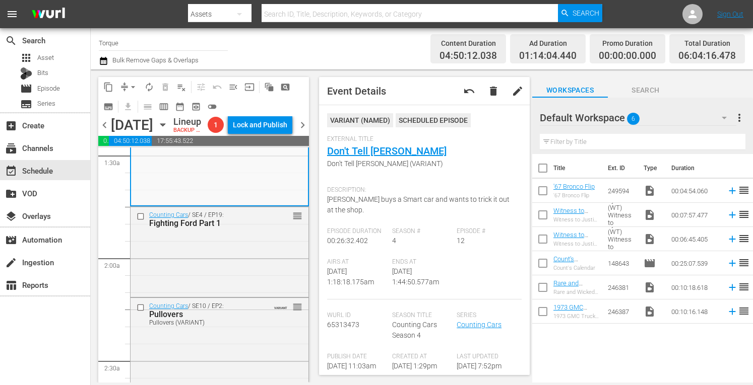
scroll to position [309, 0]
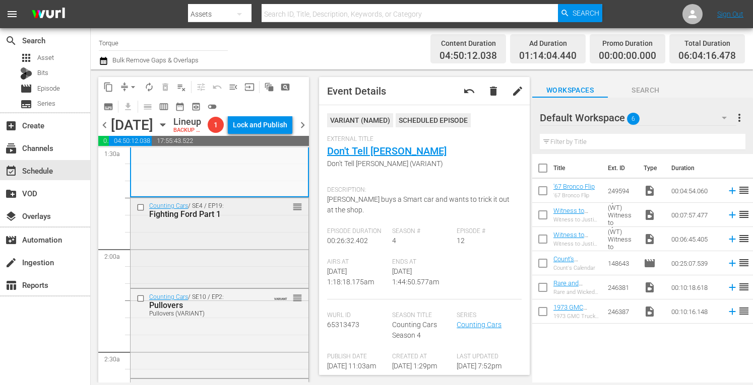
click at [259, 223] on div "Counting Cars / SE4 / EP19: Fighting Ford Part 1 reorder" at bounding box center [219, 210] width 178 height 25
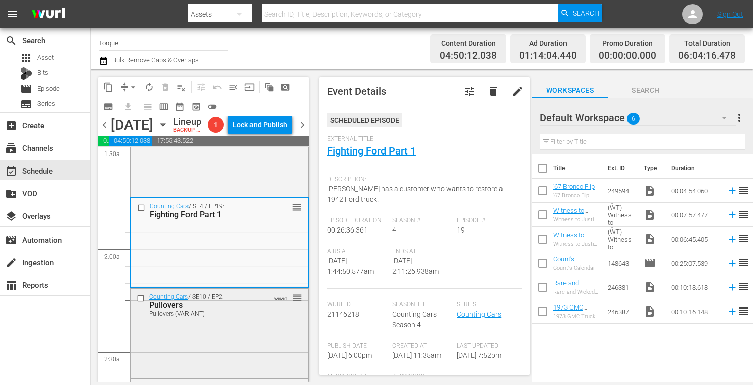
click at [224, 354] on div "Counting Cars / SE10 / EP2: Pullovers Pullovers (VARIANT) VARIANT reorder" at bounding box center [219, 332] width 178 height 87
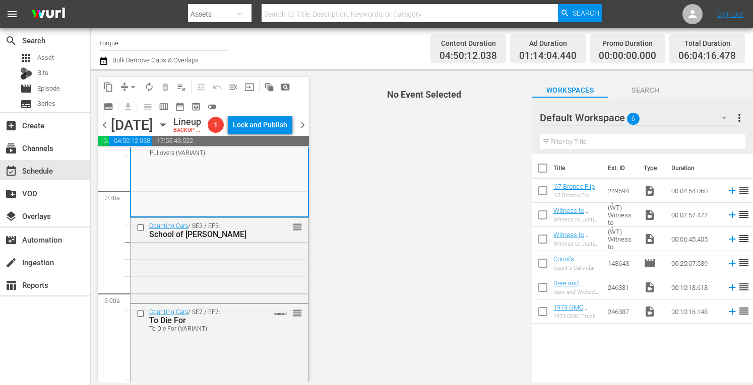
scroll to position [497, 0]
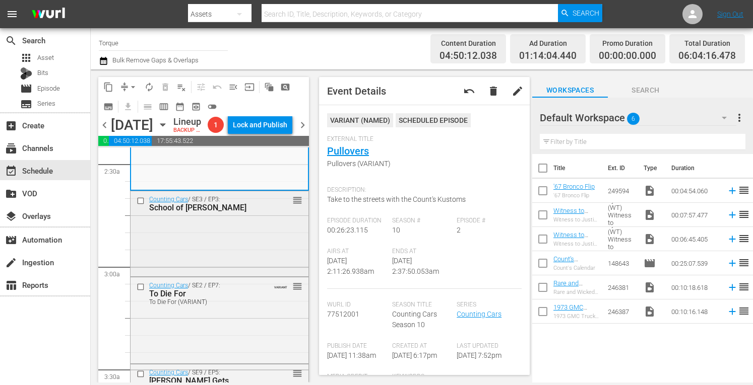
click at [242, 252] on div "Counting Cars / SE3 / EP3: School of Rick reorder" at bounding box center [219, 232] width 178 height 83
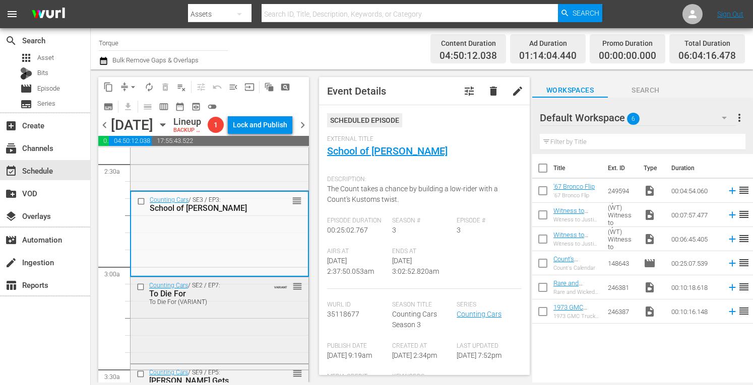
click at [204, 328] on div "Counting Cars / SE2 / EP7: To Die For To Die For (VARIANT) VARIANT reorder" at bounding box center [219, 320] width 178 height 84
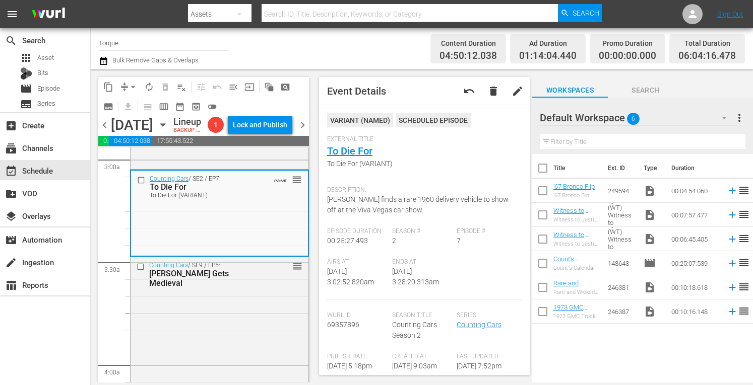
scroll to position [638, 0]
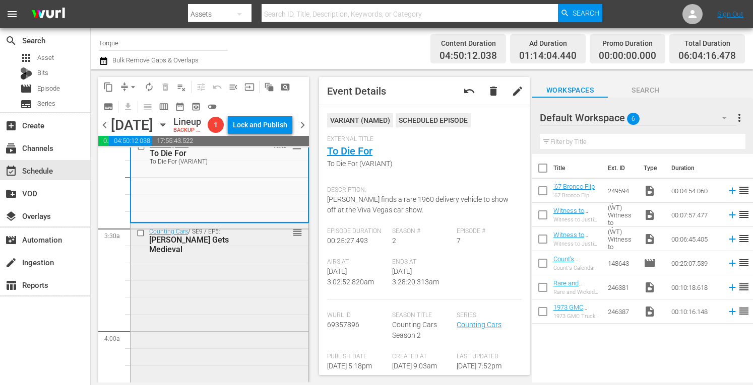
click at [251, 269] on div "Counting Cars / SE9 / EP5: Mike Gets Medieval reorder" at bounding box center [219, 310] width 178 height 173
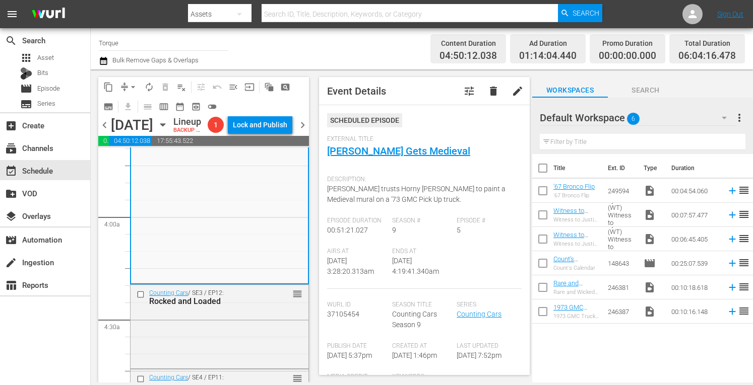
scroll to position [773, 0]
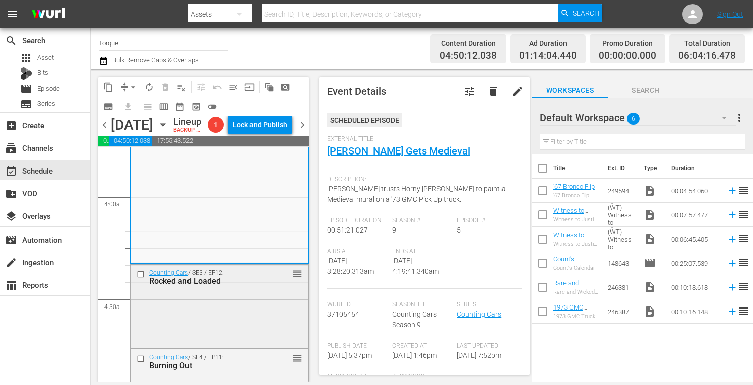
click at [223, 327] on div "Counting Cars / SE3 / EP12: Rocked and Loaded reorder" at bounding box center [219, 306] width 178 height 82
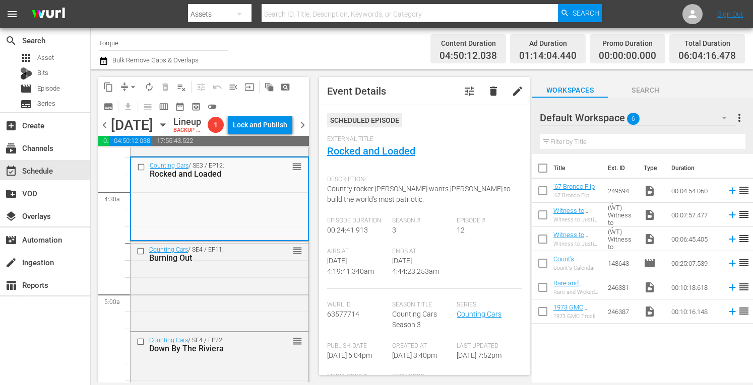
scroll to position [954, 0]
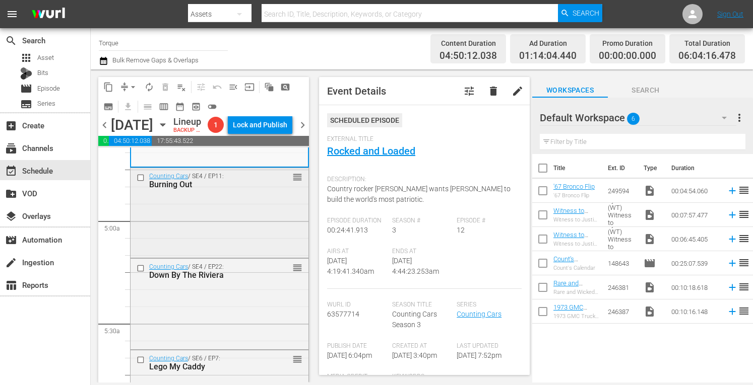
click at [228, 244] on div "Counting Cars / SE4 / EP11: Burning Out reorder" at bounding box center [219, 212] width 178 height 88
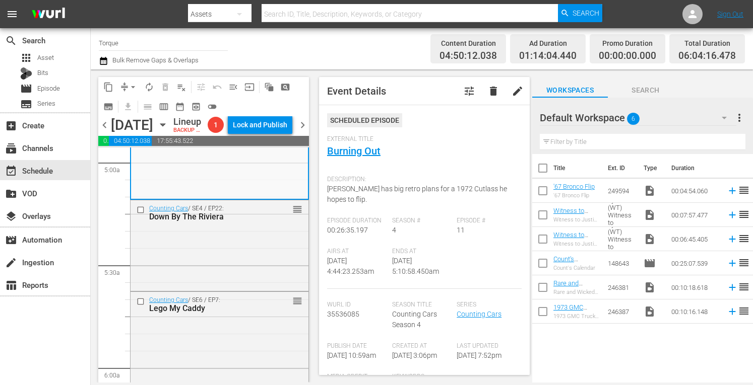
scroll to position [1015, 0]
click at [237, 263] on div "Counting Cars / SE4 / EP22: Down By The Riviera reorder" at bounding box center [219, 242] width 178 height 88
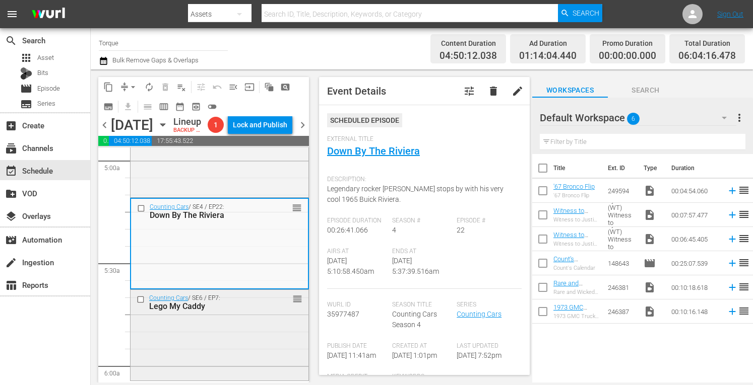
click at [212, 360] on div "Counting Cars / SE6 / EP7: Lego My Caddy reorder" at bounding box center [219, 334] width 178 height 88
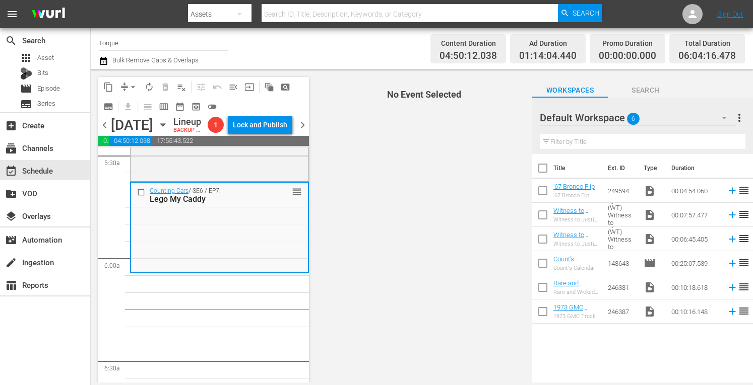
scroll to position [1149, 0]
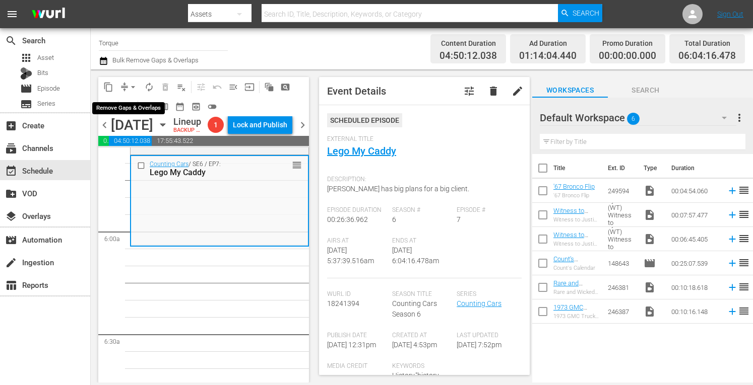
click at [133, 83] on span "arrow_drop_down" at bounding box center [133, 87] width 10 height 10
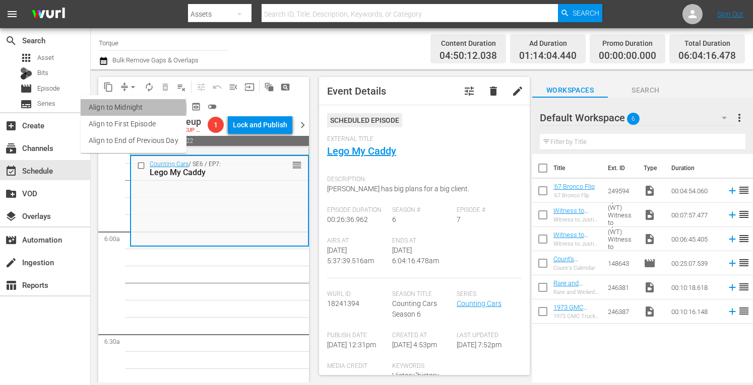
click at [130, 109] on li "Align to Midnight" at bounding box center [134, 107] width 106 height 17
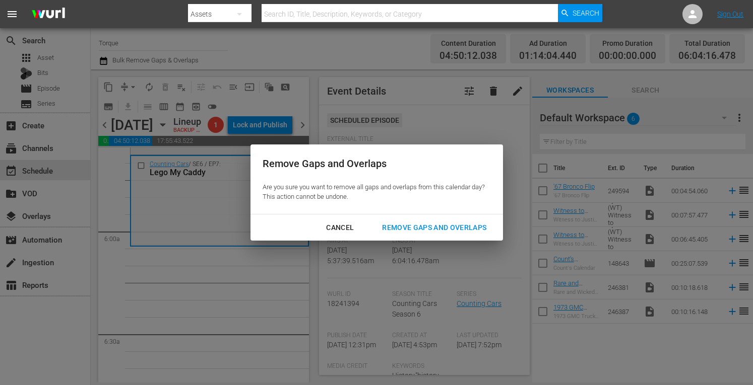
click at [418, 227] on div "Remove Gaps and Overlaps" at bounding box center [434, 228] width 120 height 13
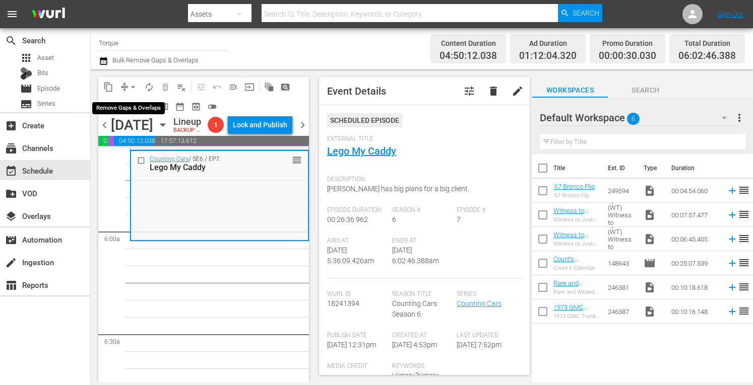
click at [131, 81] on button "arrow_drop_down" at bounding box center [133, 87] width 16 height 16
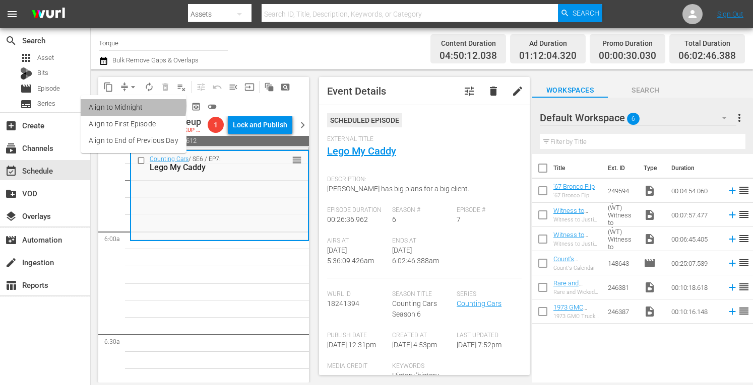
click at [127, 106] on li "Align to Midnight" at bounding box center [134, 107] width 106 height 17
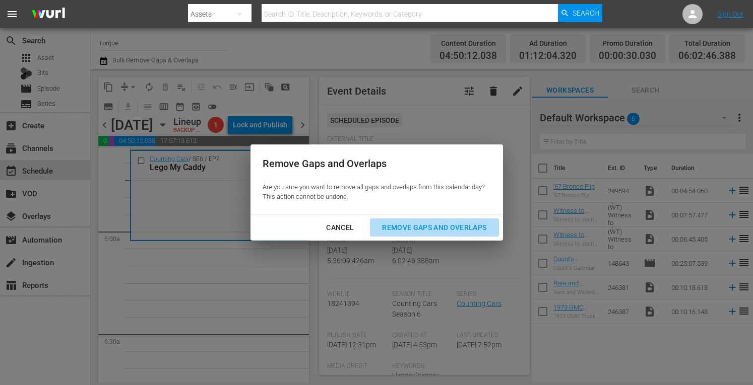
click at [393, 232] on div "Remove Gaps and Overlaps" at bounding box center [434, 228] width 120 height 13
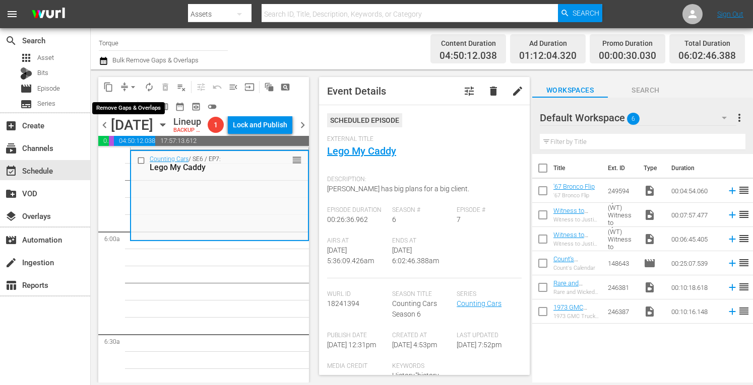
click at [131, 84] on span "arrow_drop_down" at bounding box center [133, 87] width 10 height 10
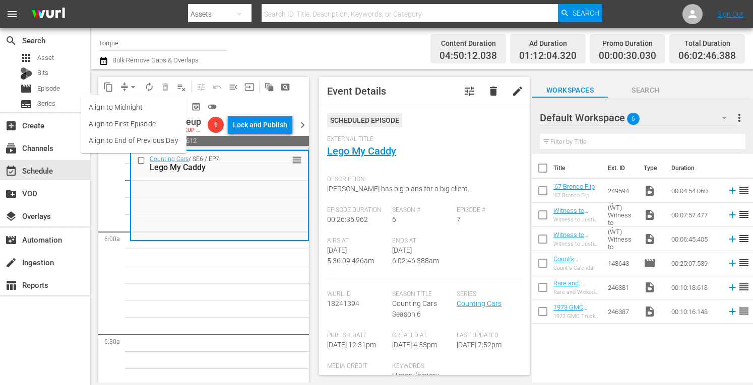
click at [131, 105] on li "Align to Midnight" at bounding box center [134, 107] width 106 height 17
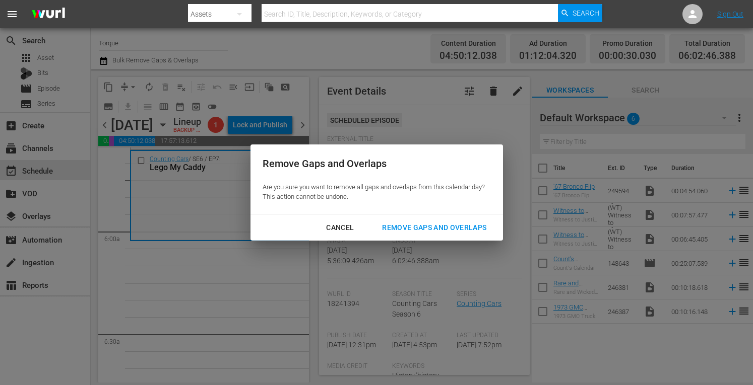
click at [416, 226] on div "Remove Gaps and Overlaps" at bounding box center [434, 228] width 120 height 13
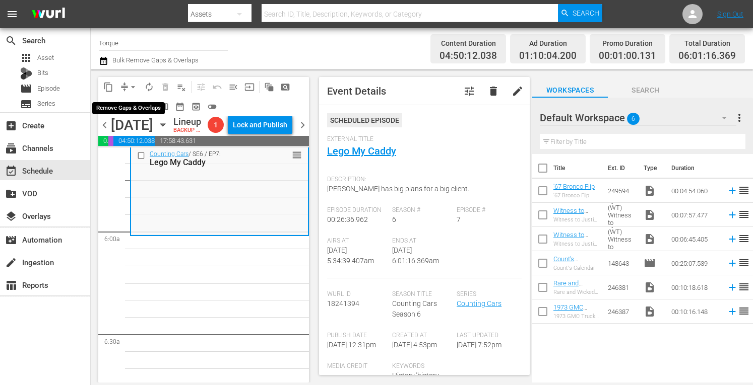
click at [135, 85] on span "arrow_drop_down" at bounding box center [133, 87] width 10 height 10
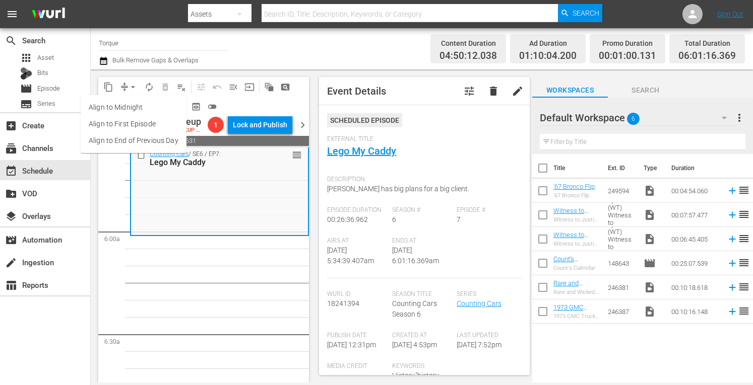
click at [131, 108] on li "Align to Midnight" at bounding box center [134, 107] width 106 height 17
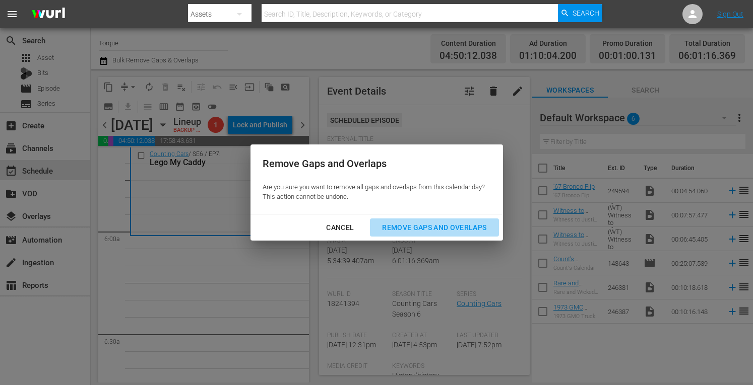
click at [415, 225] on div "Remove Gaps and Overlaps" at bounding box center [434, 228] width 120 height 13
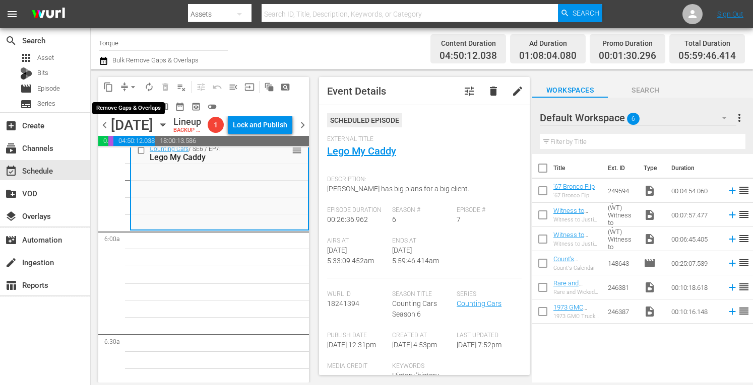
click at [132, 83] on span "arrow_drop_down" at bounding box center [133, 87] width 10 height 10
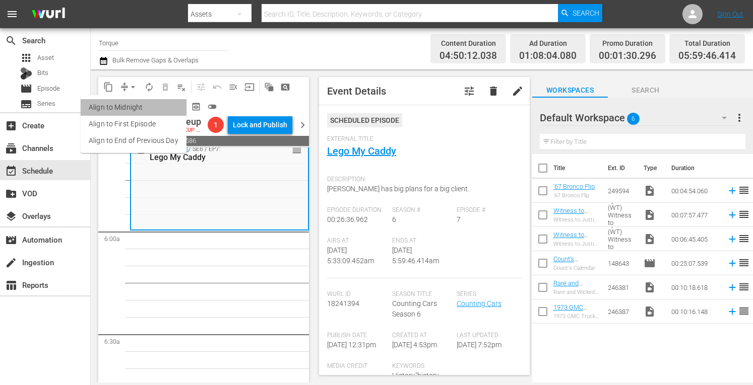
click at [134, 106] on li "Align to Midnight" at bounding box center [134, 107] width 106 height 17
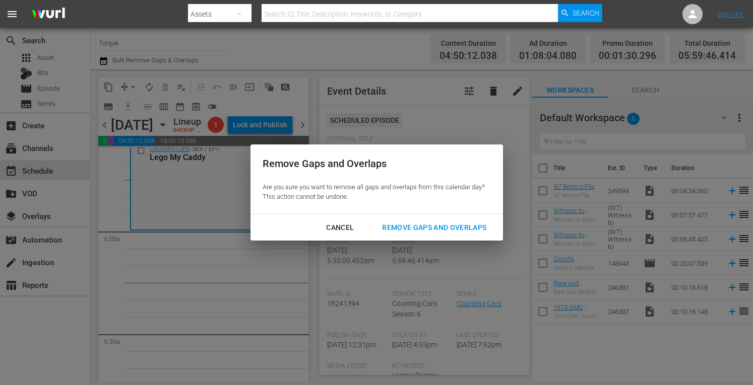
click at [397, 226] on div "Remove Gaps and Overlaps" at bounding box center [434, 228] width 120 height 13
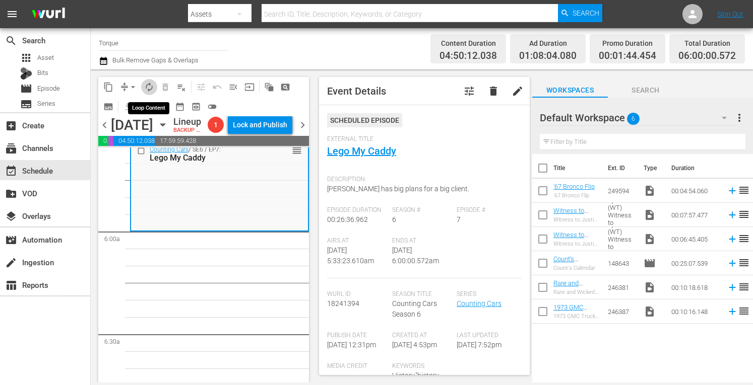
click at [152, 86] on span "autorenew_outlined" at bounding box center [149, 87] width 10 height 10
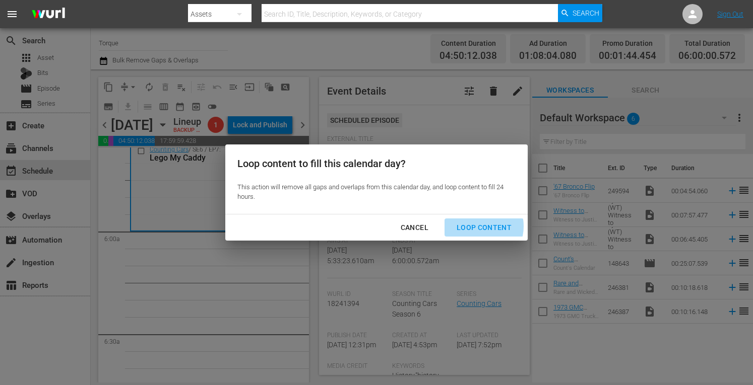
click at [476, 227] on div "Loop Content" at bounding box center [483, 228] width 71 height 13
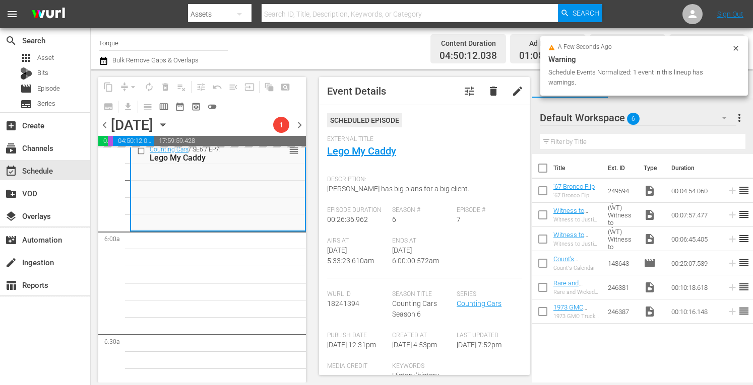
click at [476, 227] on div "Episode # 7" at bounding box center [488, 222] width 65 height 31
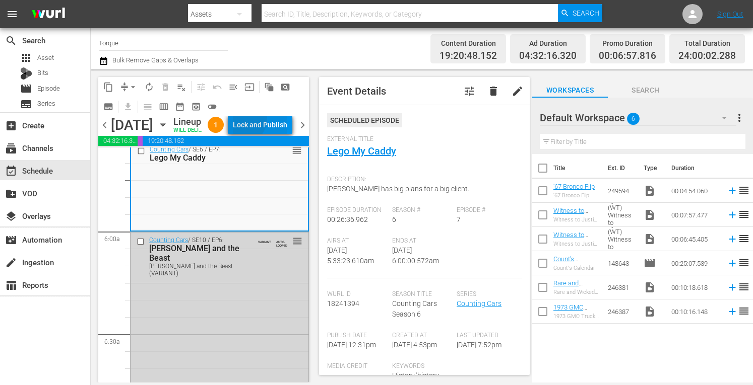
click at [265, 120] on div "Lock and Publish" at bounding box center [260, 125] width 54 height 18
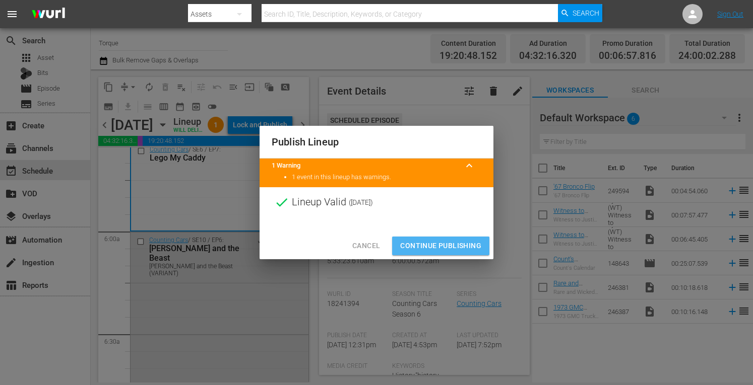
click at [437, 248] on span "Continue Publishing" at bounding box center [440, 246] width 81 height 13
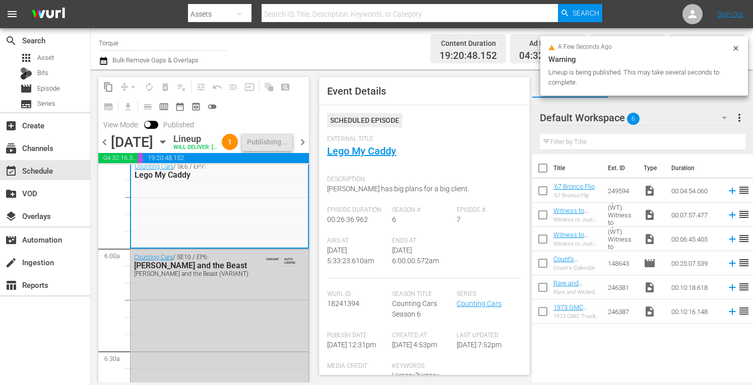
click at [306, 148] on span "chevron_right" at bounding box center [302, 142] width 13 height 13
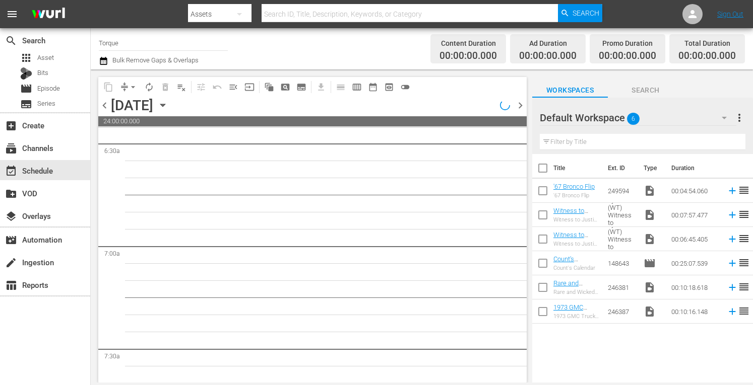
scroll to position [1303, 0]
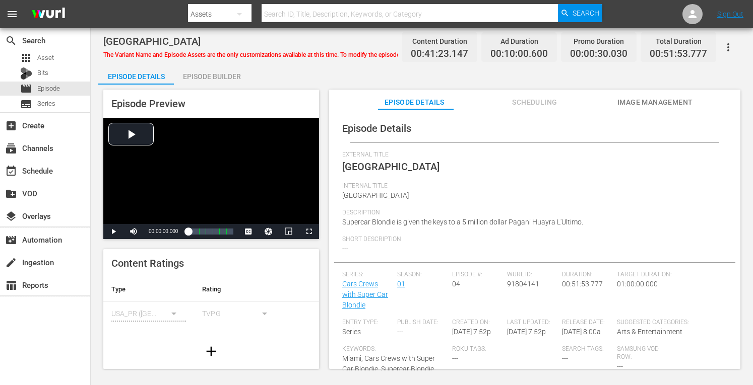
click at [196, 78] on div "Episode Builder" at bounding box center [212, 76] width 76 height 24
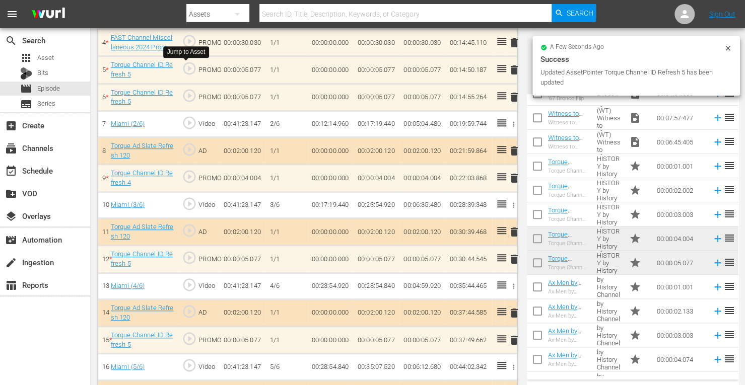
scroll to position [381, 0]
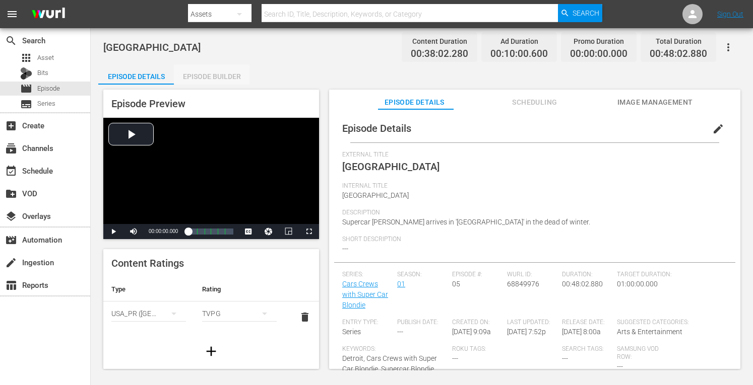
click at [210, 69] on div "Episode Builder" at bounding box center [212, 76] width 76 height 24
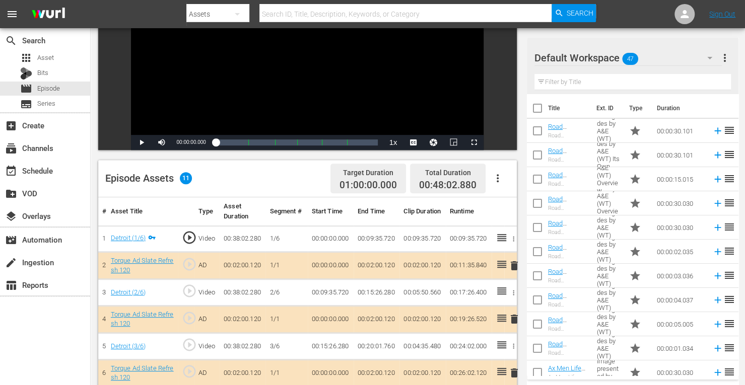
scroll to position [273, 0]
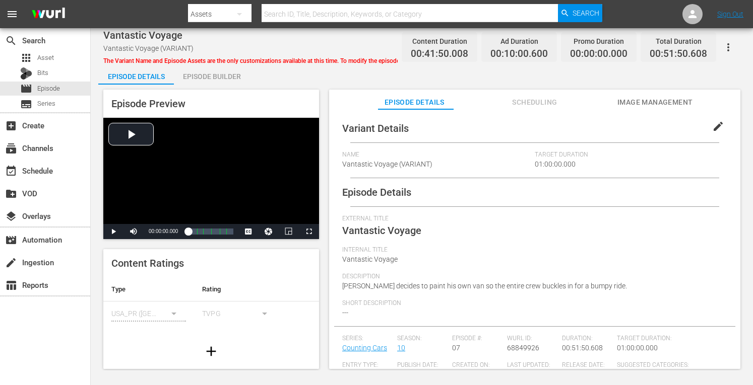
click at [223, 81] on div "Episode Builder" at bounding box center [212, 76] width 76 height 24
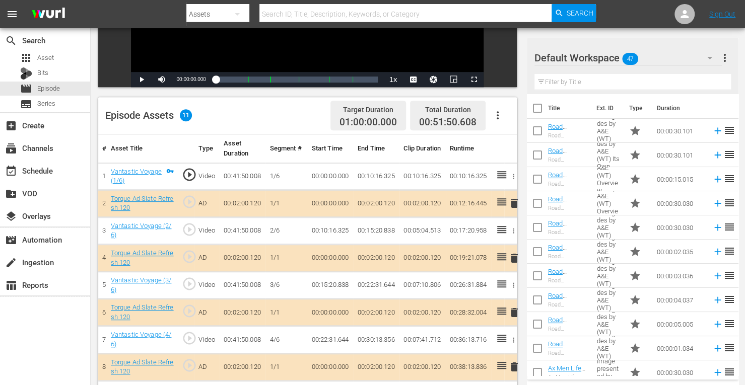
scroll to position [279, 0]
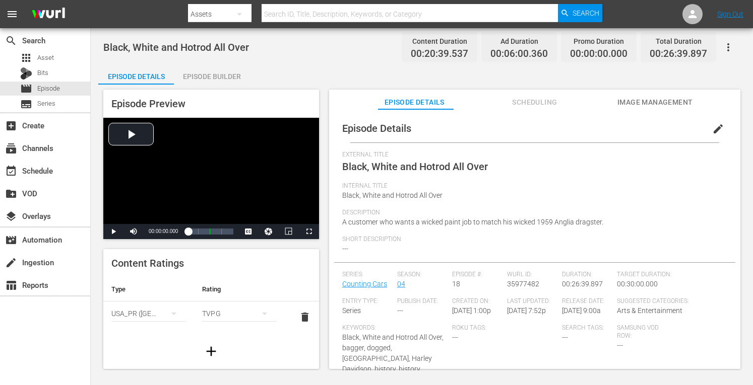
click at [213, 75] on div "Episode Builder" at bounding box center [212, 76] width 76 height 24
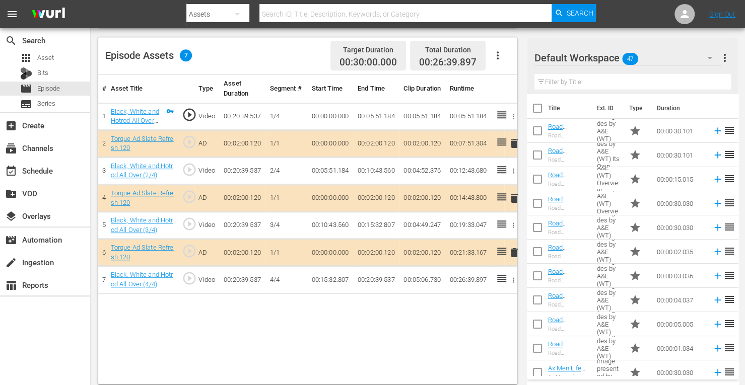
scroll to position [262, 0]
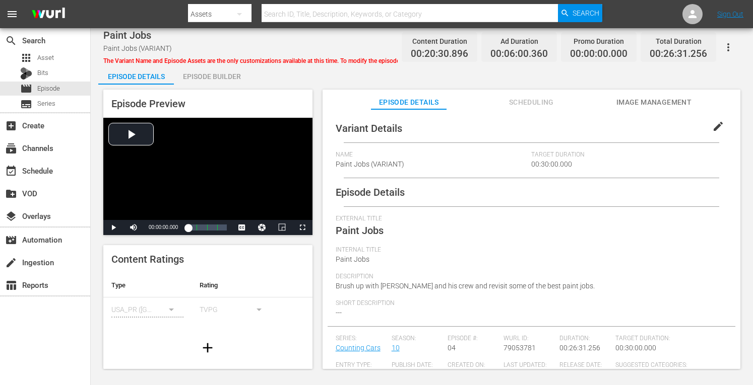
click at [209, 73] on div "Episode Builder" at bounding box center [212, 76] width 76 height 24
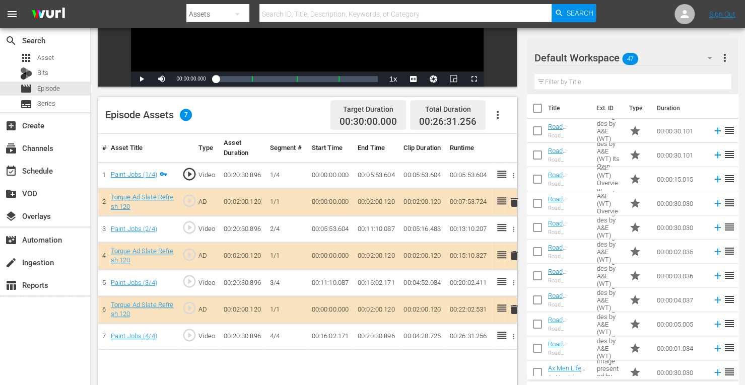
scroll to position [262, 0]
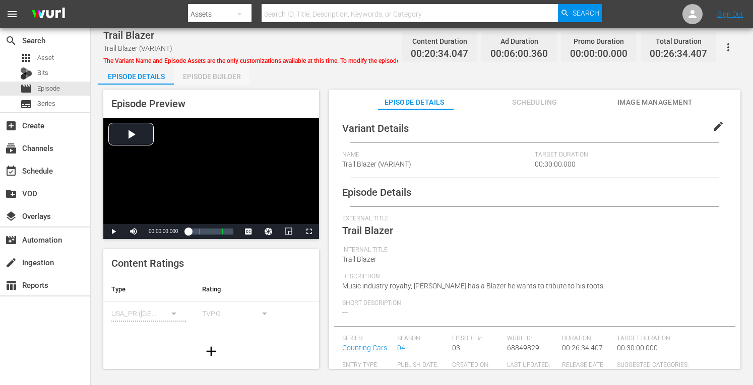
click at [237, 73] on div "Episode Builder" at bounding box center [212, 76] width 76 height 24
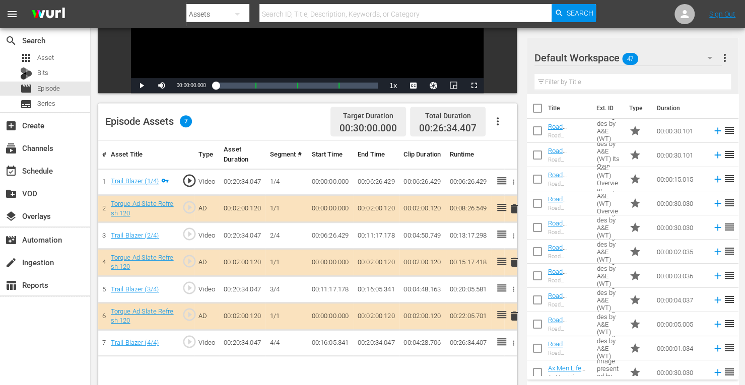
scroll to position [231, 0]
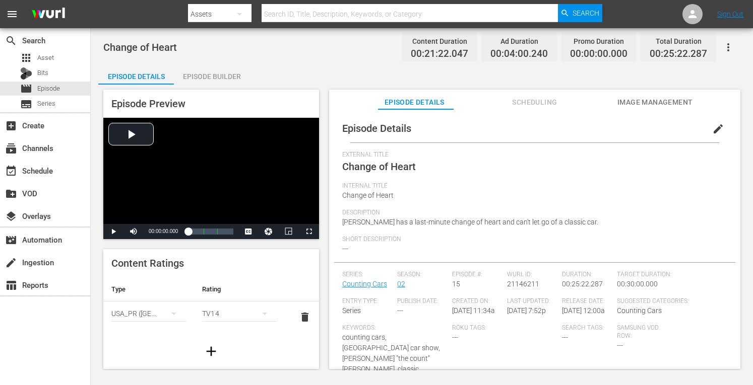
click at [230, 72] on div "Episode Builder" at bounding box center [212, 76] width 76 height 24
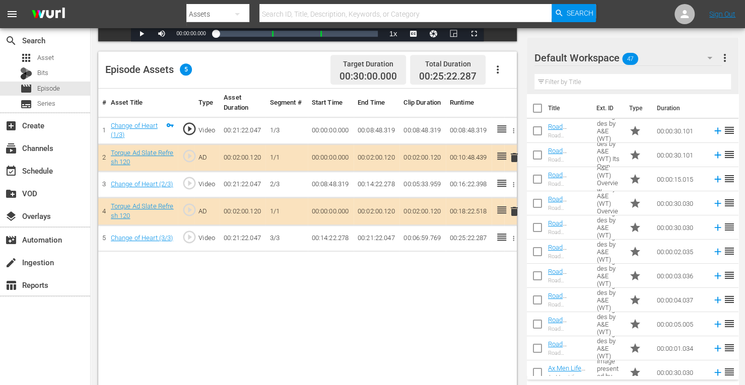
scroll to position [262, 0]
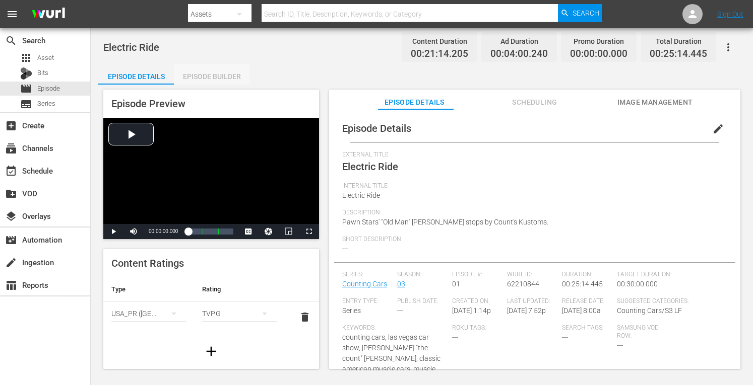
click at [230, 74] on div "Episode Builder" at bounding box center [212, 76] width 76 height 24
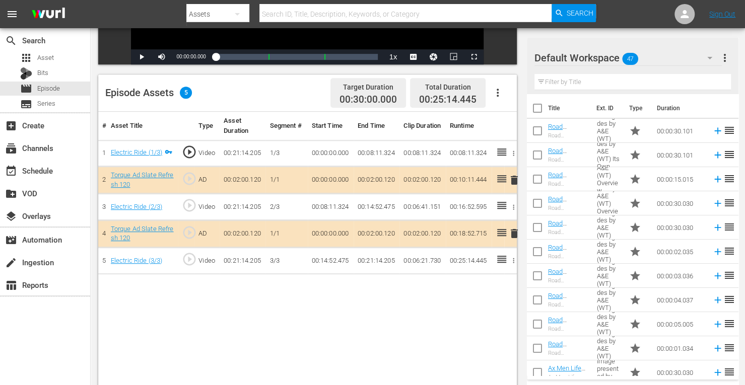
scroll to position [262, 0]
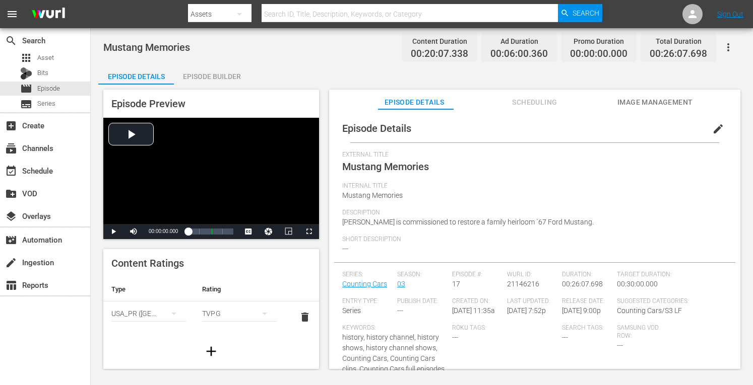
click at [221, 78] on div "Episode Builder" at bounding box center [212, 76] width 76 height 24
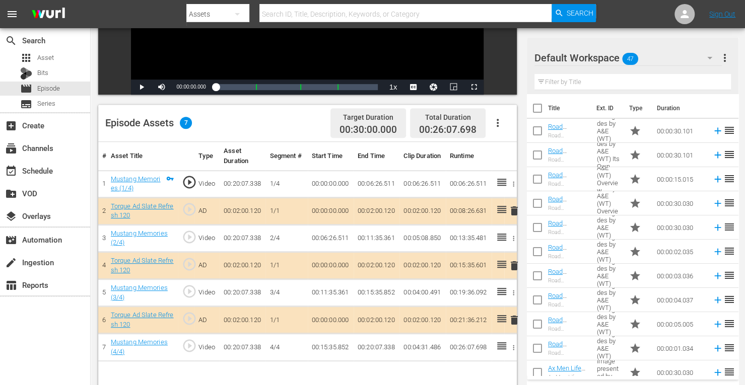
scroll to position [262, 0]
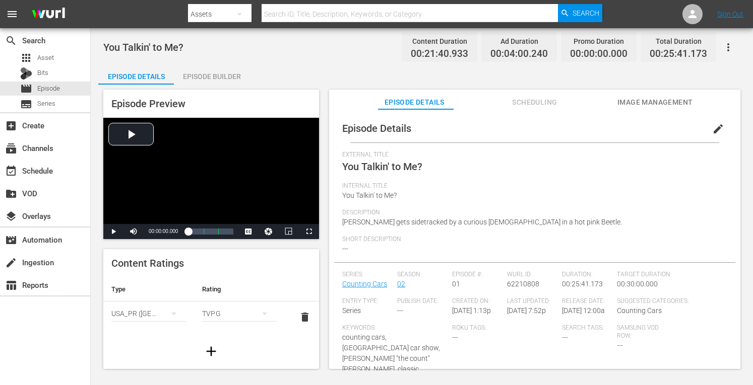
click at [224, 74] on div "Episode Builder" at bounding box center [212, 76] width 76 height 24
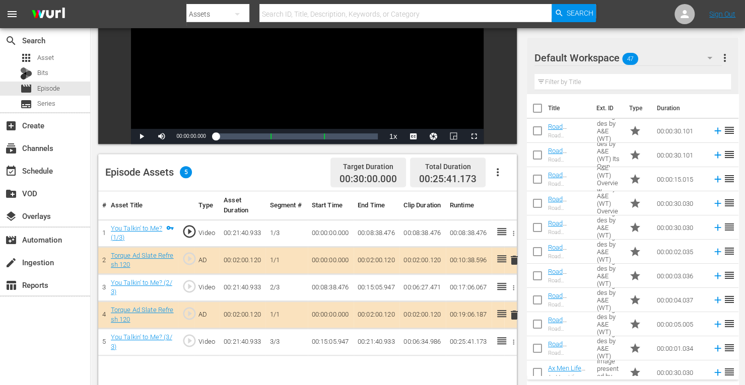
scroll to position [262, 0]
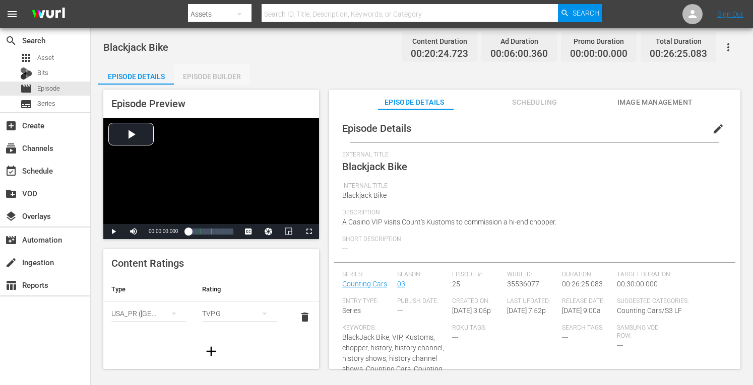
click at [204, 77] on div "Episode Builder" at bounding box center [212, 76] width 76 height 24
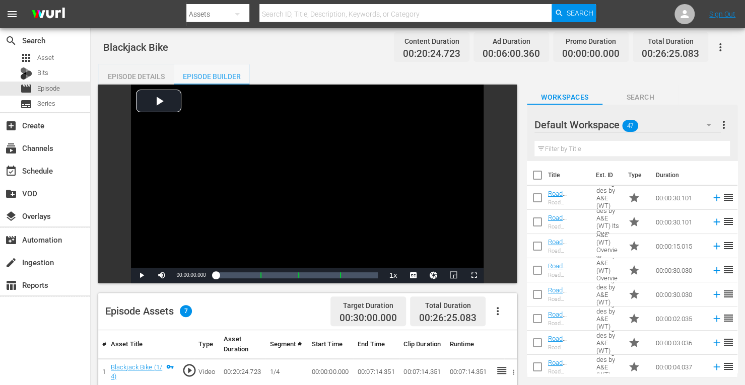
click at [204, 77] on div "Episode Builder" at bounding box center [212, 76] width 76 height 24
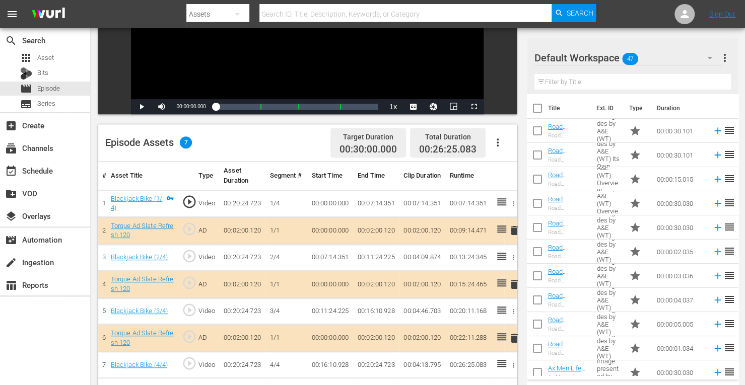
scroll to position [262, 0]
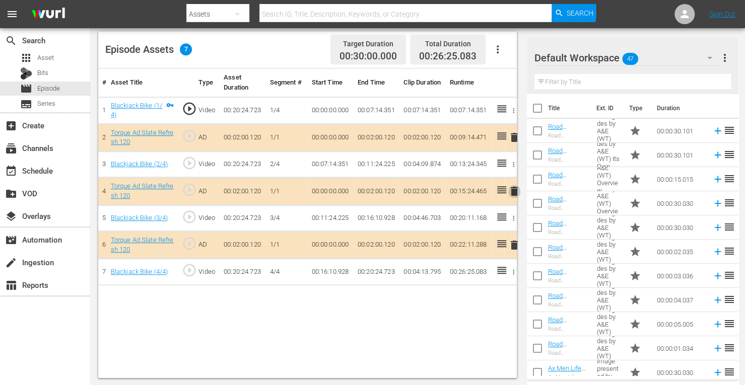
click at [514, 190] on span "delete" at bounding box center [514, 191] width 12 height 12
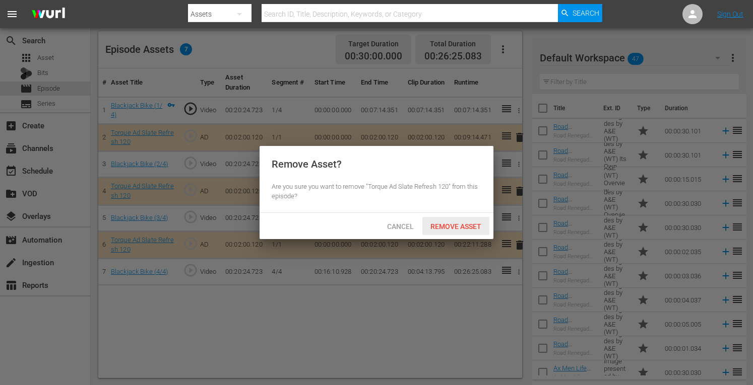
click at [455, 227] on span "Remove Asset" at bounding box center [455, 227] width 67 height 8
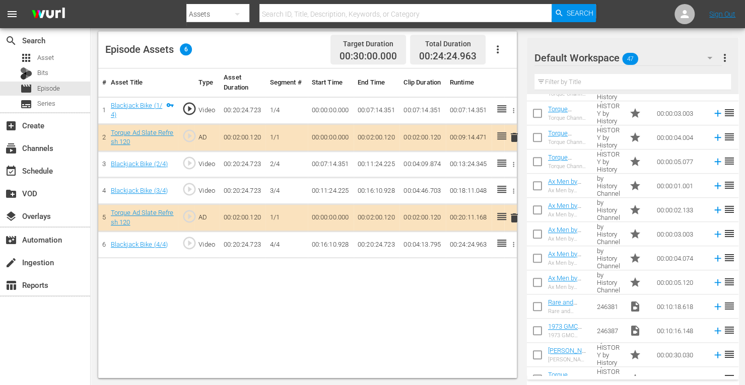
scroll to position [634, 0]
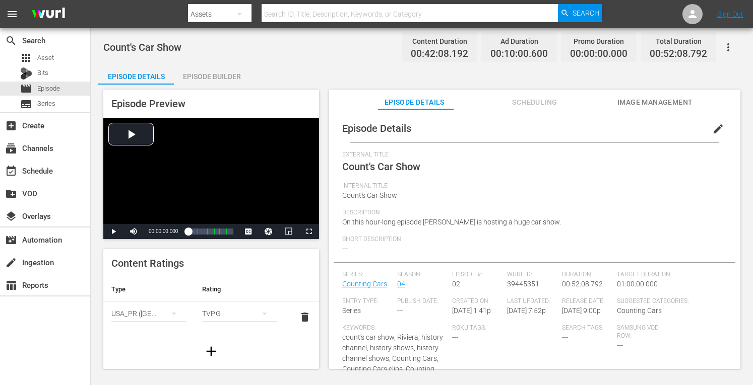
click at [234, 73] on div "Episode Builder" at bounding box center [212, 76] width 76 height 24
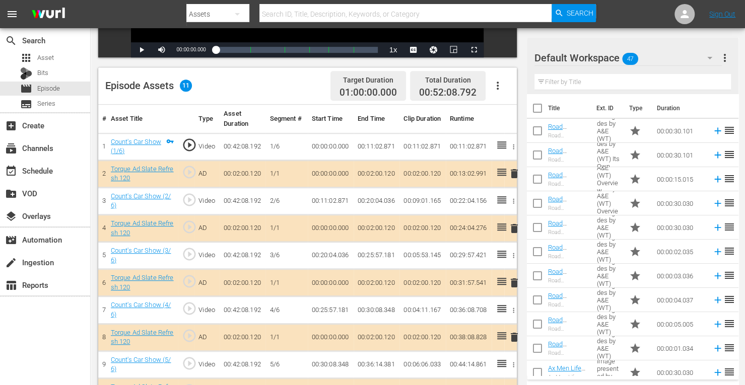
scroll to position [279, 0]
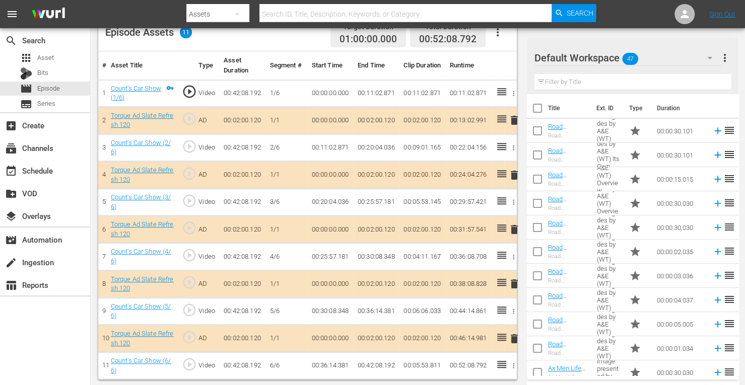
click at [511, 176] on span "delete" at bounding box center [514, 175] width 12 height 12
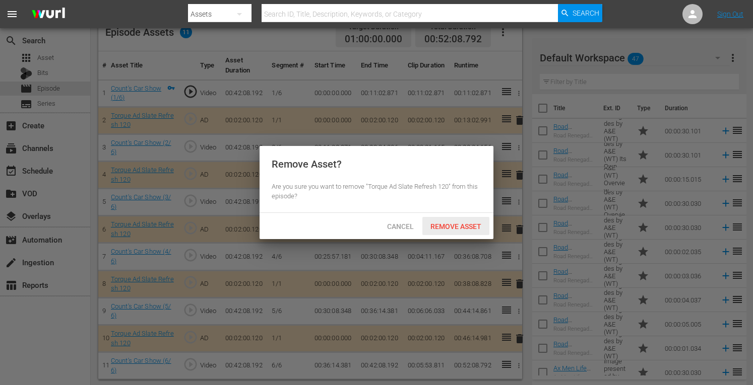
drag, startPoint x: 470, startPoint y: 221, endPoint x: 458, endPoint y: 228, distance: 13.6
click at [458, 228] on span "Remove Asset" at bounding box center [455, 227] width 67 height 8
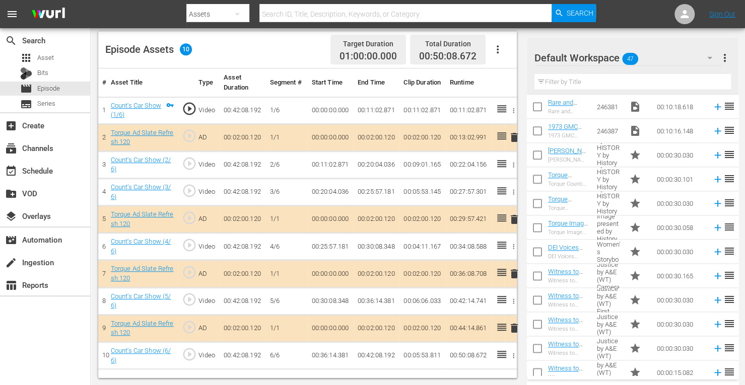
scroll to position [724, 0]
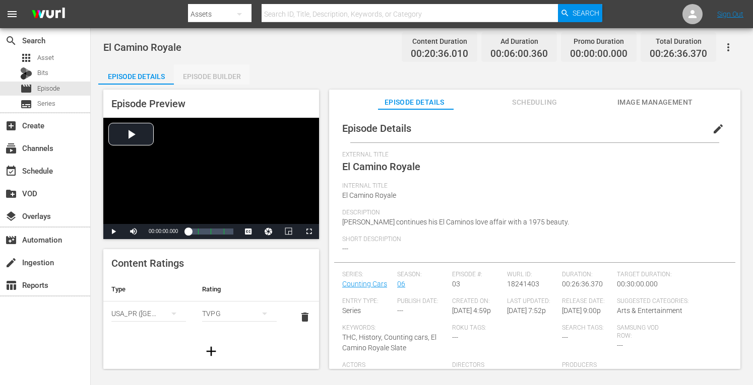
click at [209, 76] on div "Episode Builder" at bounding box center [212, 76] width 76 height 24
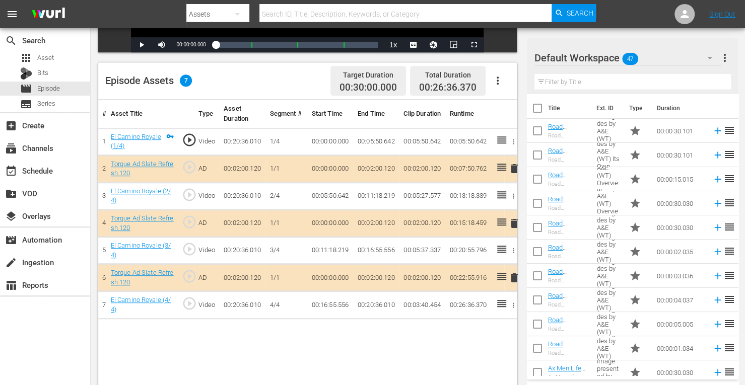
scroll to position [256, 0]
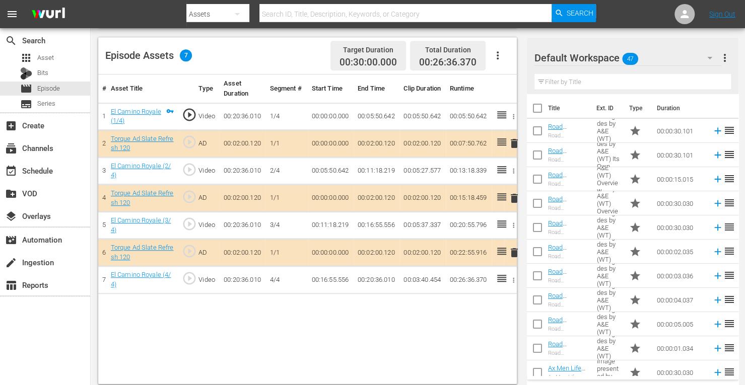
click at [513, 194] on span "delete" at bounding box center [514, 198] width 12 height 12
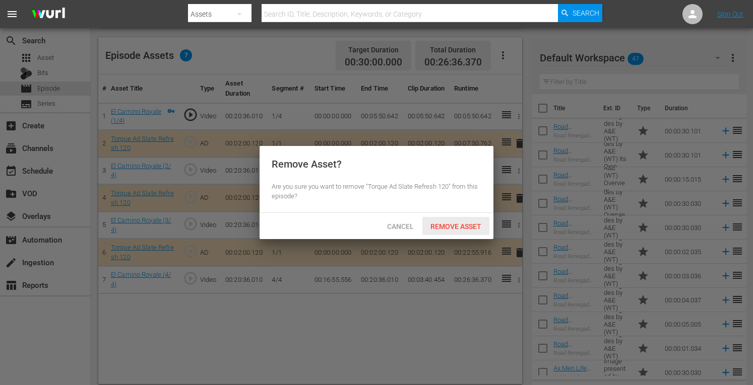
click at [466, 225] on span "Remove Asset" at bounding box center [455, 227] width 67 height 8
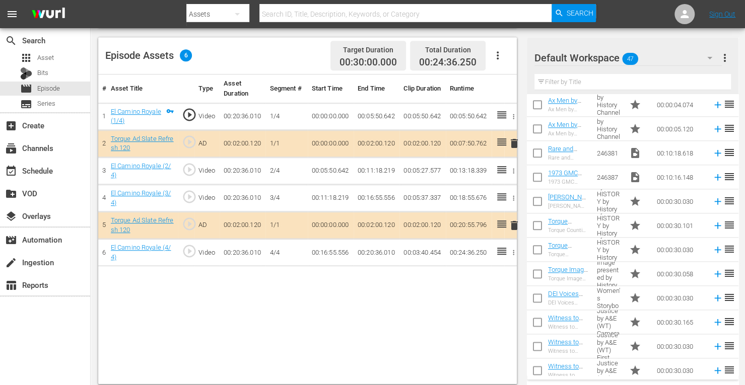
scroll to position [690, 0]
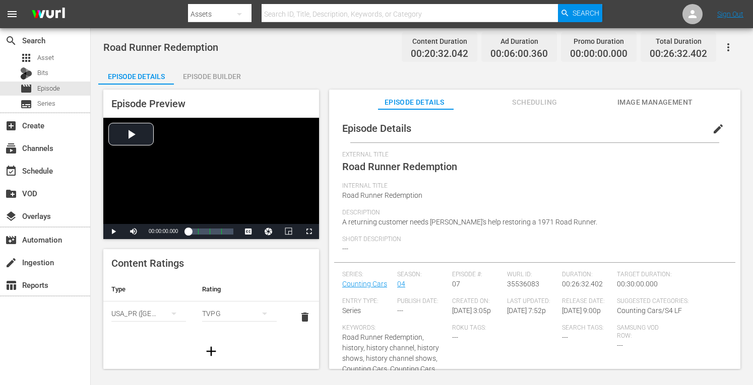
click at [210, 76] on div "Episode Builder" at bounding box center [212, 76] width 76 height 24
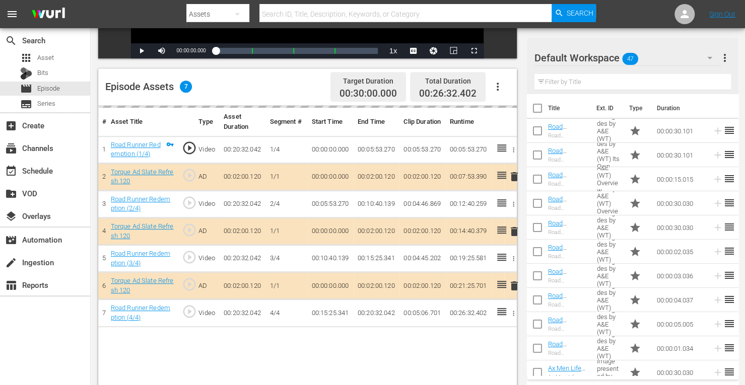
scroll to position [262, 0]
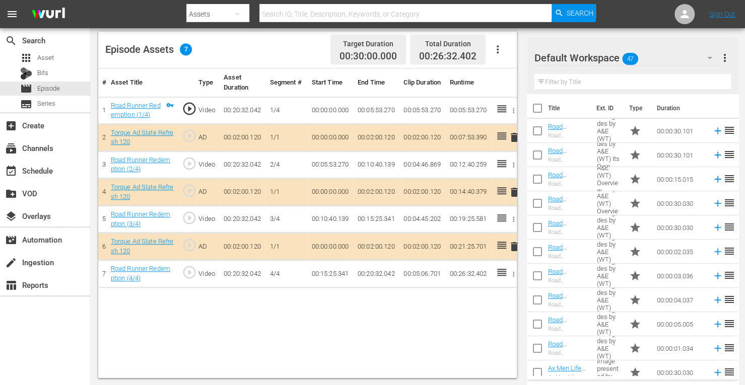
click at [513, 194] on span "delete" at bounding box center [514, 192] width 12 height 12
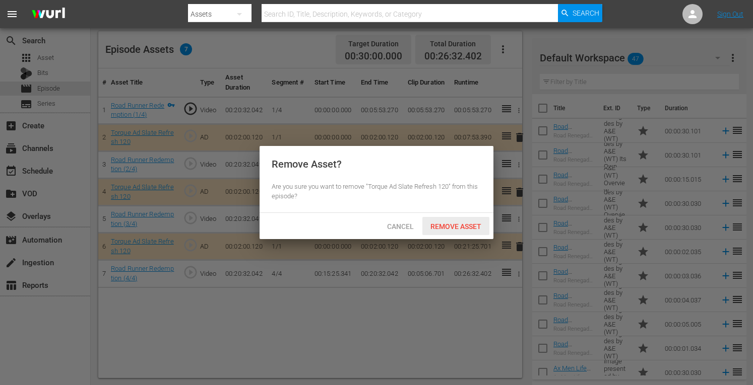
click at [457, 229] on span "Remove Asset" at bounding box center [455, 227] width 67 height 8
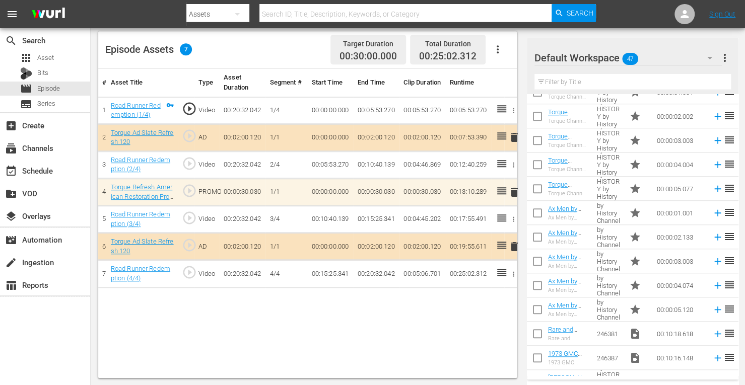
scroll to position [497, 0]
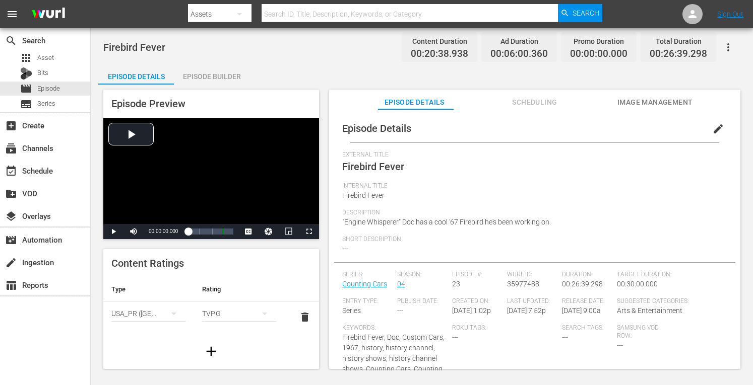
click at [228, 80] on div "Episode Builder" at bounding box center [212, 76] width 76 height 24
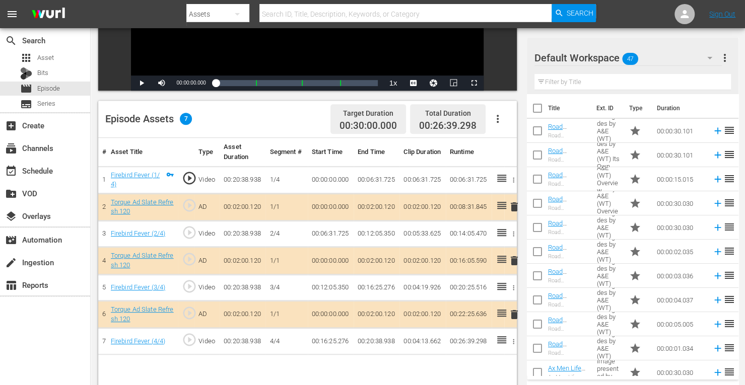
scroll to position [240, 0]
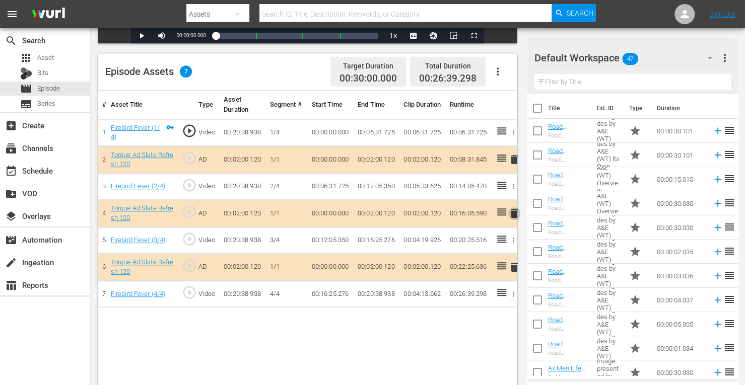
click at [514, 208] on span "delete" at bounding box center [514, 214] width 12 height 12
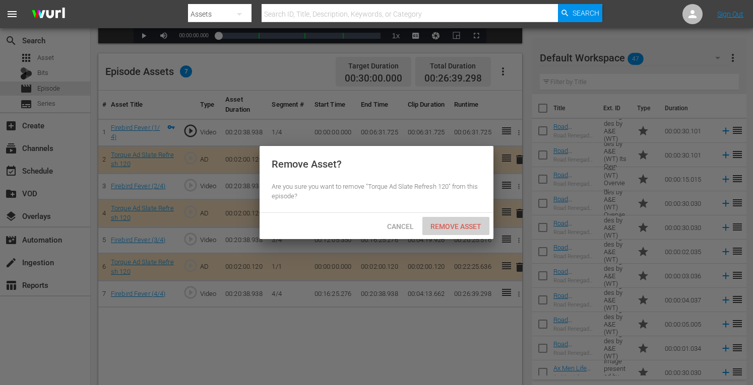
click at [442, 225] on span "Remove Asset" at bounding box center [455, 227] width 67 height 8
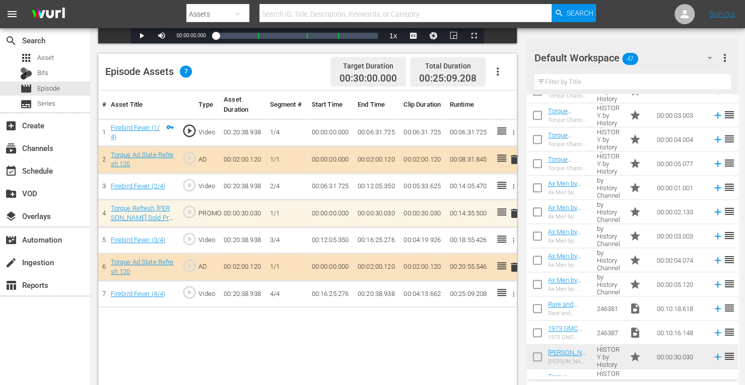
scroll to position [507, 0]
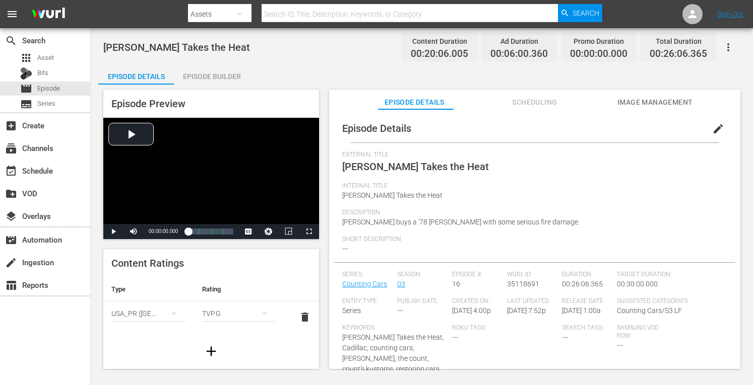
click at [212, 76] on div "Episode Builder" at bounding box center [212, 76] width 76 height 24
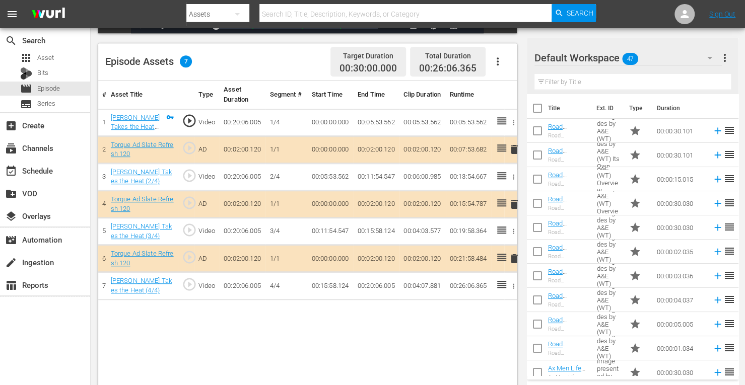
scroll to position [253, 0]
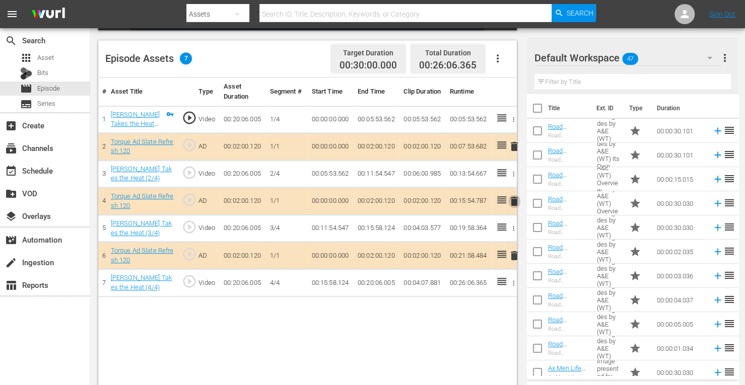
click at [511, 201] on span "delete" at bounding box center [514, 201] width 12 height 12
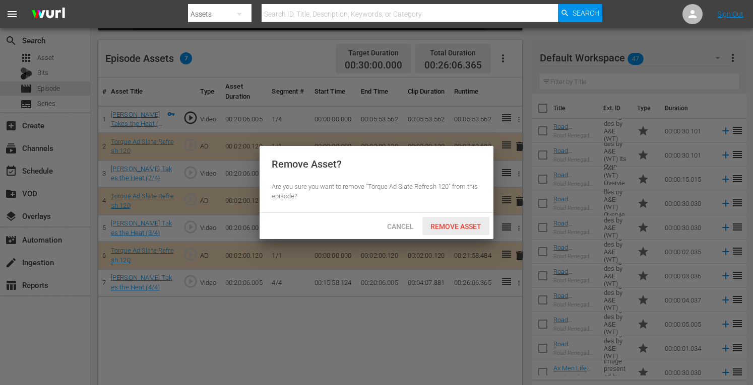
click at [454, 223] on span "Remove Asset" at bounding box center [455, 227] width 67 height 8
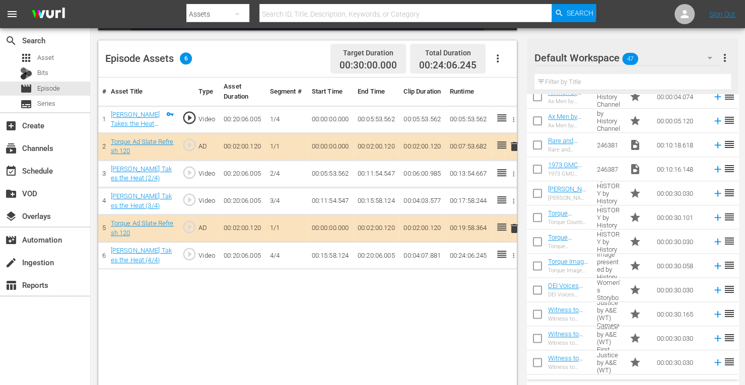
scroll to position [690, 0]
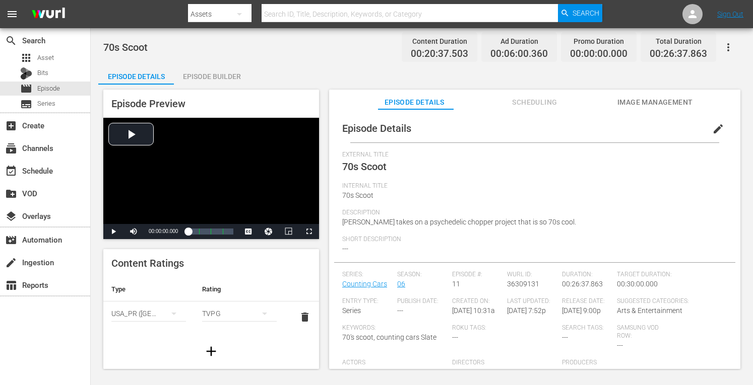
click at [233, 76] on div "Episode Builder" at bounding box center [212, 76] width 76 height 24
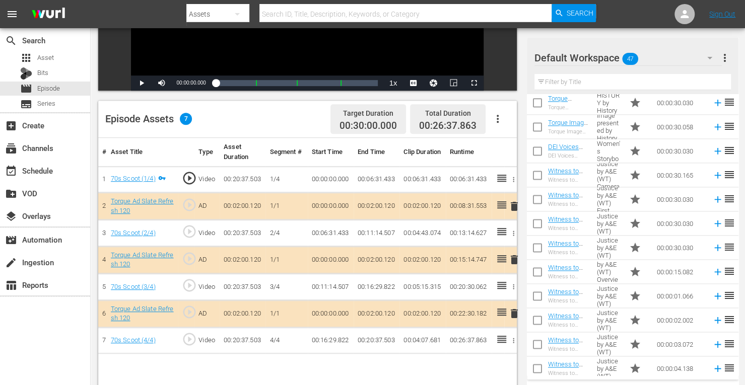
scroll to position [879, 0]
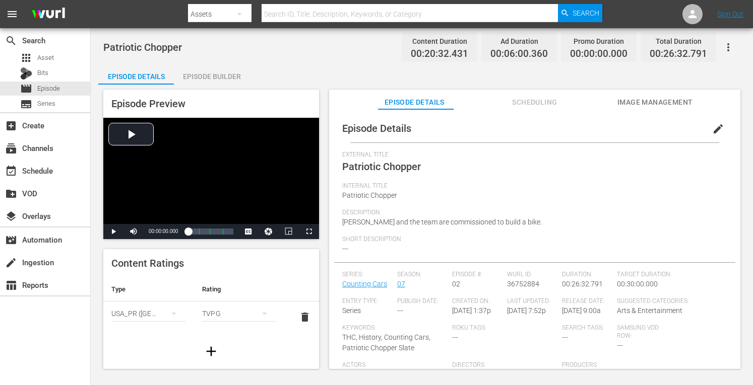
click at [229, 73] on div "Episode Builder" at bounding box center [212, 76] width 76 height 24
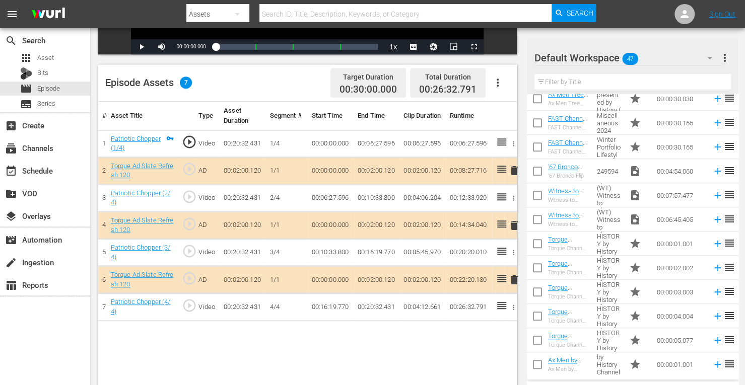
scroll to position [349, 0]
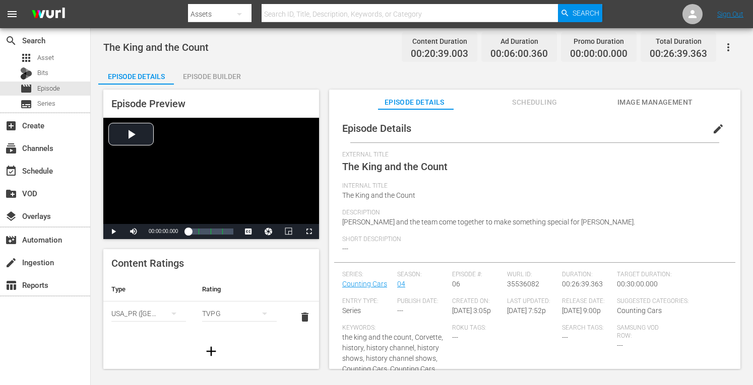
click at [229, 72] on div "Episode Builder" at bounding box center [212, 76] width 76 height 24
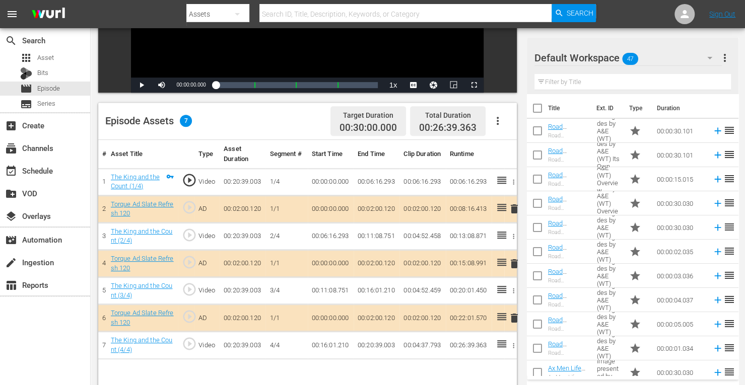
scroll to position [262, 0]
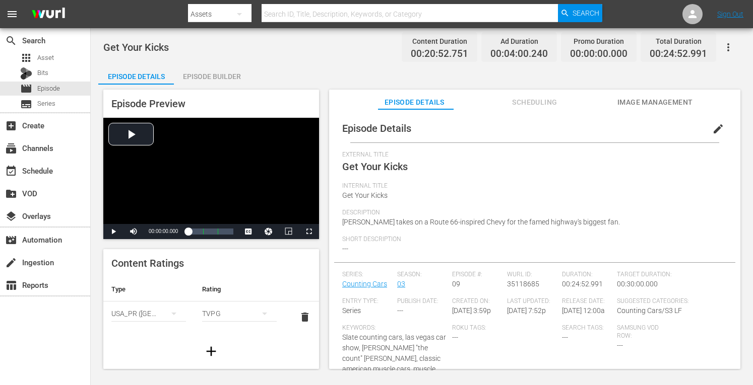
click at [211, 73] on div "Episode Builder" at bounding box center [212, 76] width 76 height 24
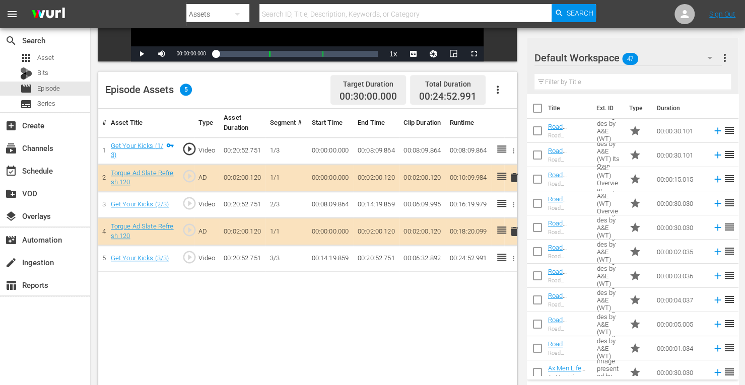
scroll to position [255, 0]
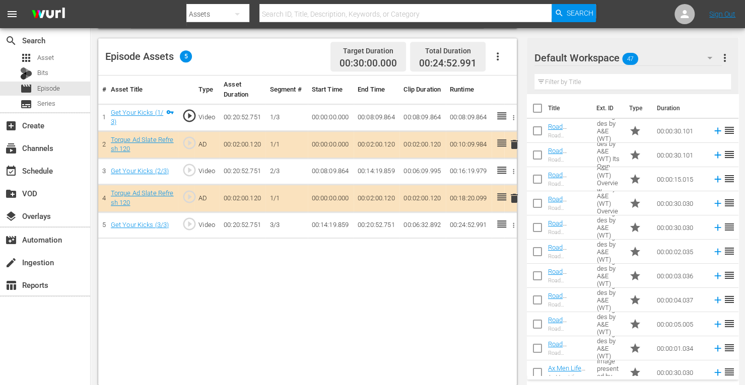
click at [299, 295] on div "# Asset Title Type Asset Duration Segment # Start Time End Time Clip Duration R…" at bounding box center [307, 231] width 419 height 310
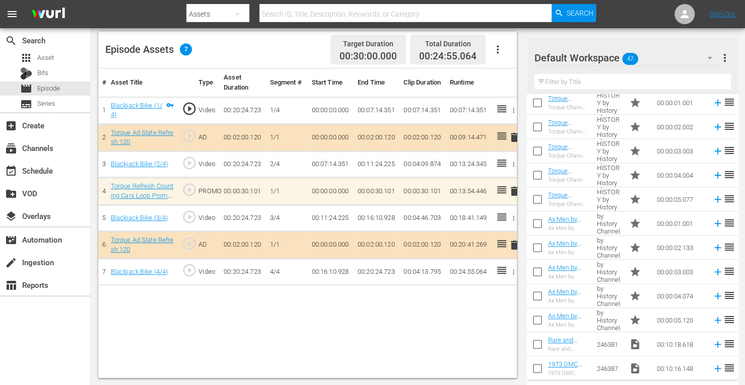
scroll to position [479, 0]
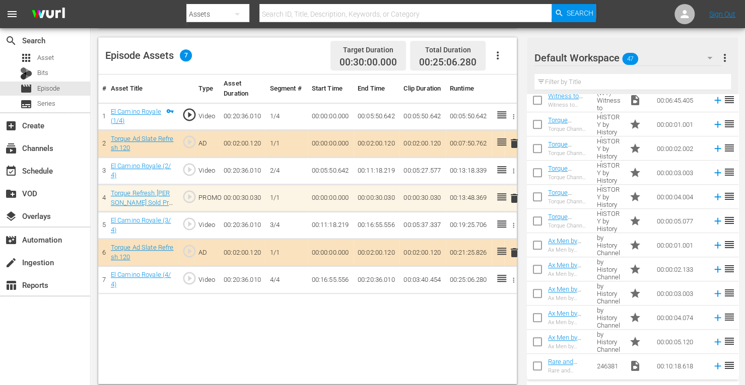
scroll to position [465, 0]
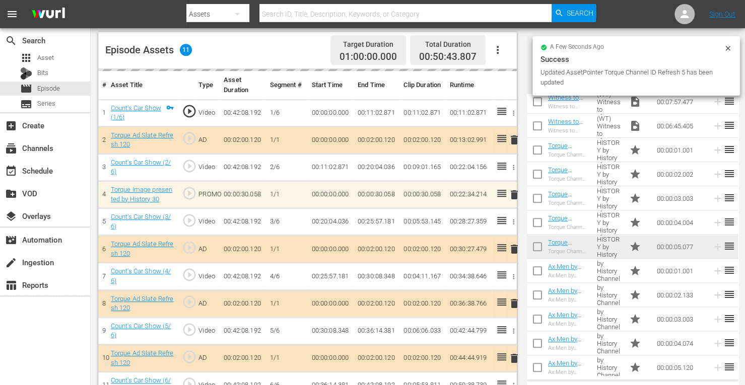
scroll to position [281, 0]
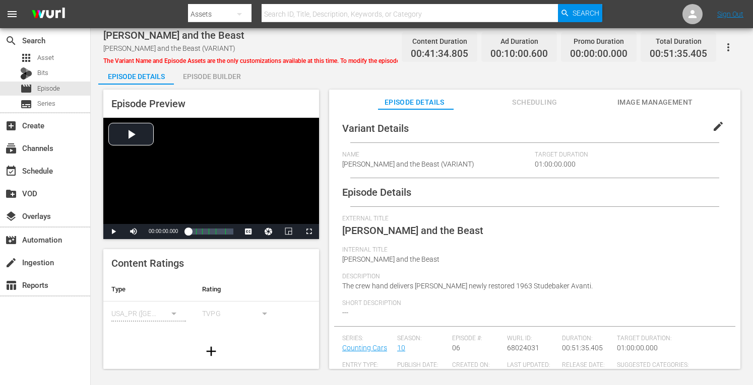
click at [209, 78] on div "Episode Builder" at bounding box center [212, 76] width 76 height 24
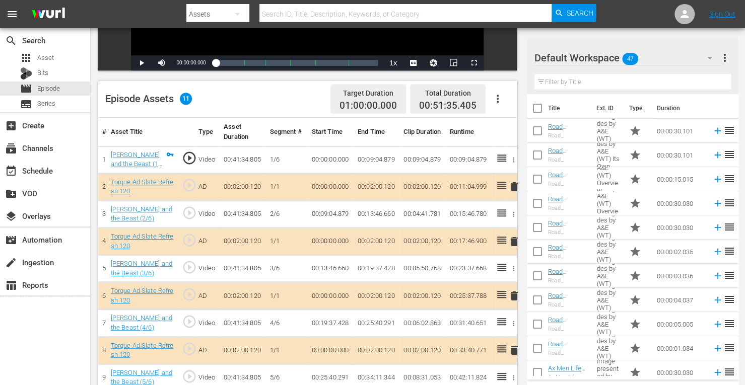
scroll to position [259, 0]
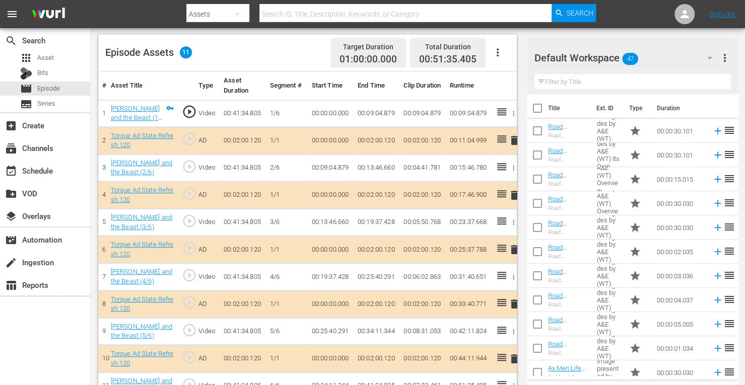
click at [515, 247] on span "delete" at bounding box center [514, 250] width 12 height 12
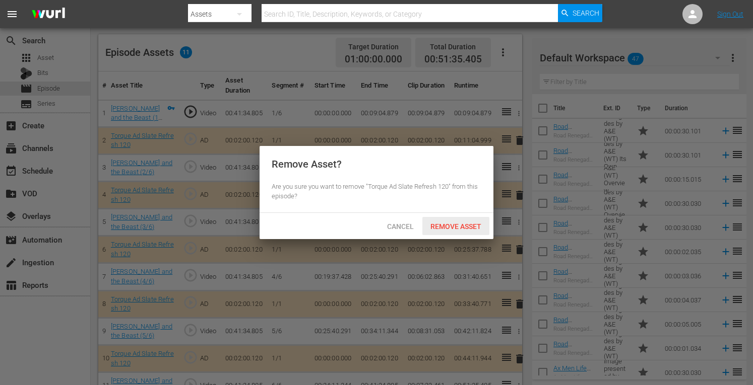
click at [455, 228] on span "Remove Asset" at bounding box center [455, 227] width 67 height 8
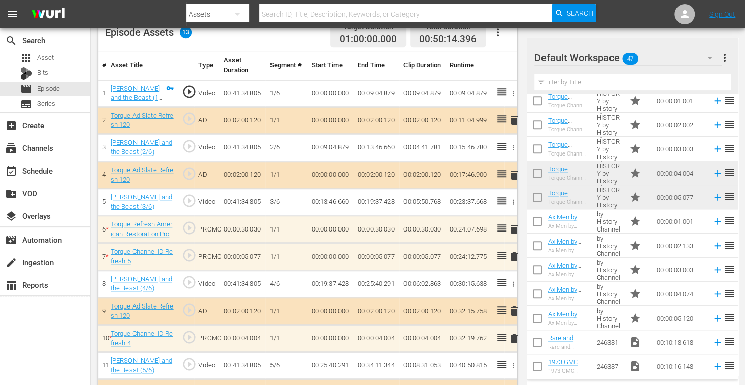
scroll to position [333, 0]
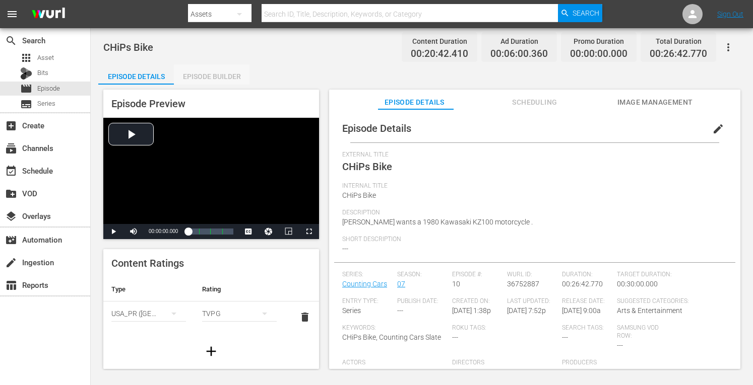
click at [201, 76] on div "Episode Builder" at bounding box center [212, 76] width 76 height 24
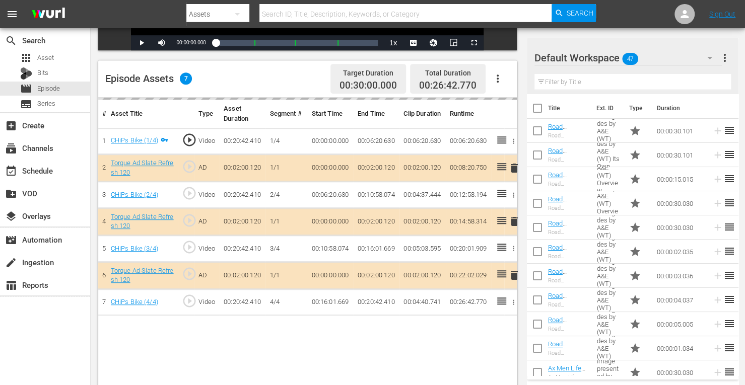
scroll to position [262, 0]
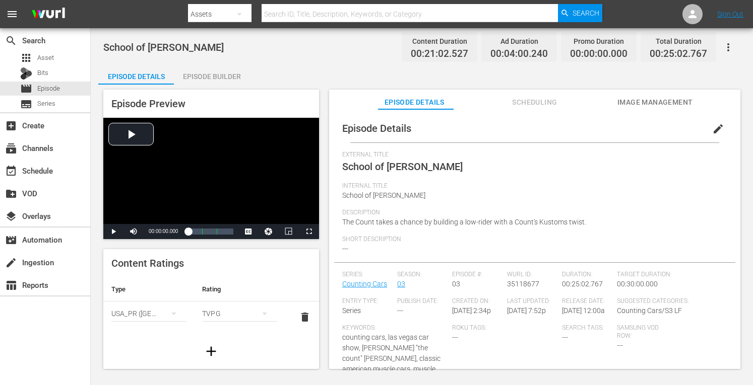
click at [213, 76] on div "Episode Builder" at bounding box center [212, 76] width 76 height 24
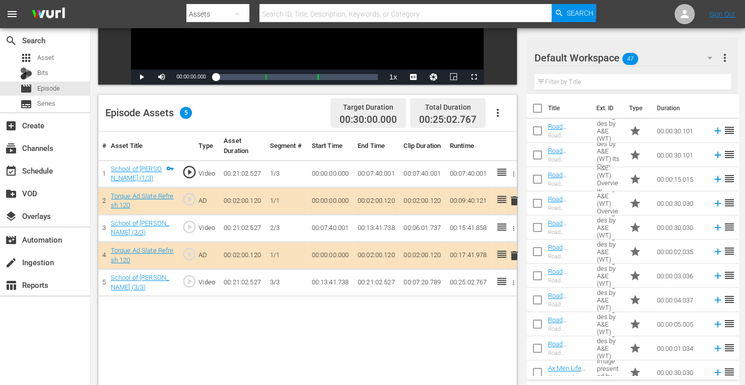
scroll to position [262, 0]
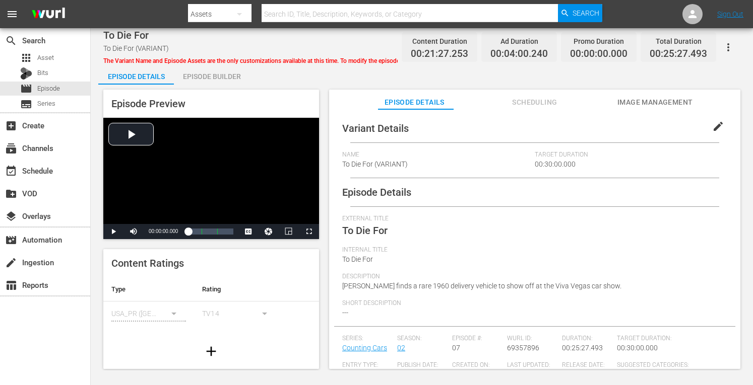
click at [213, 74] on div "Episode Builder" at bounding box center [212, 76] width 76 height 24
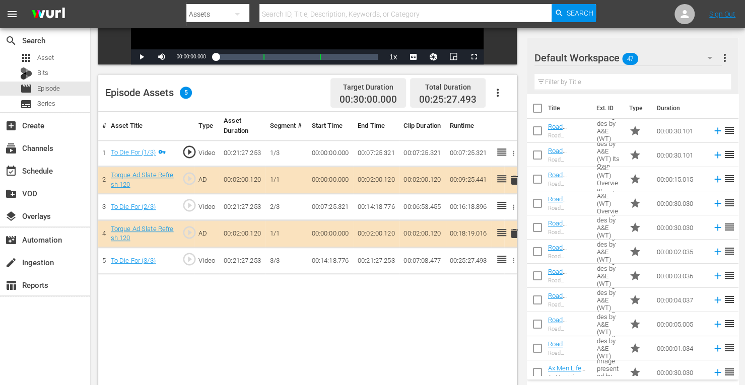
scroll to position [223, 0]
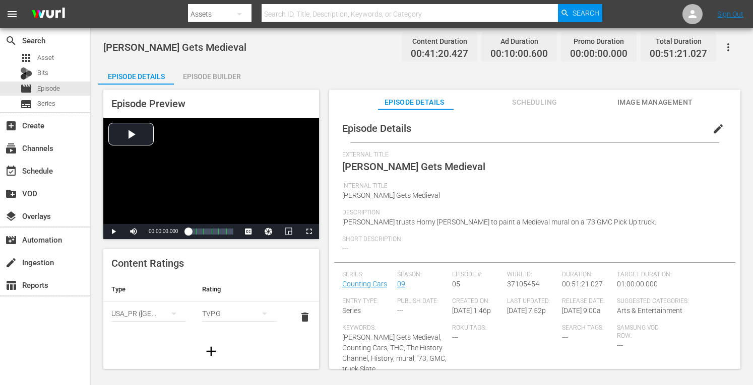
click at [209, 75] on div "Episode Builder" at bounding box center [212, 76] width 76 height 24
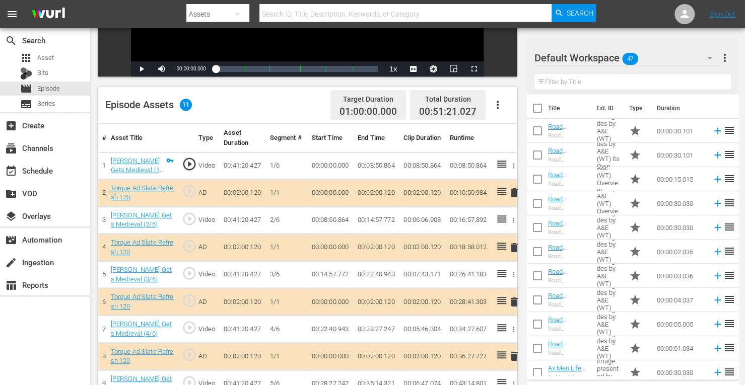
scroll to position [279, 0]
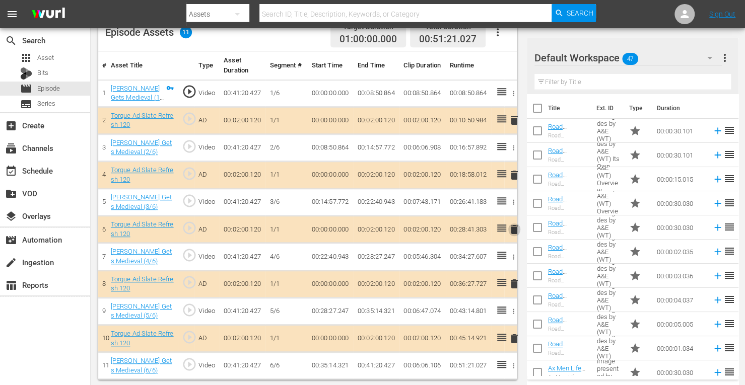
click at [514, 225] on span "delete" at bounding box center [514, 230] width 12 height 12
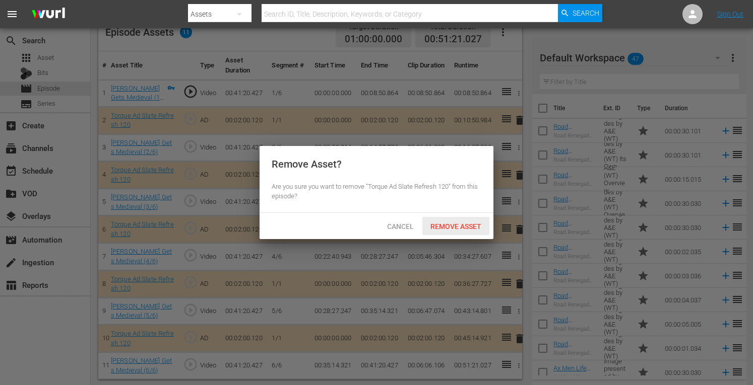
click at [438, 227] on span "Remove Asset" at bounding box center [455, 227] width 67 height 8
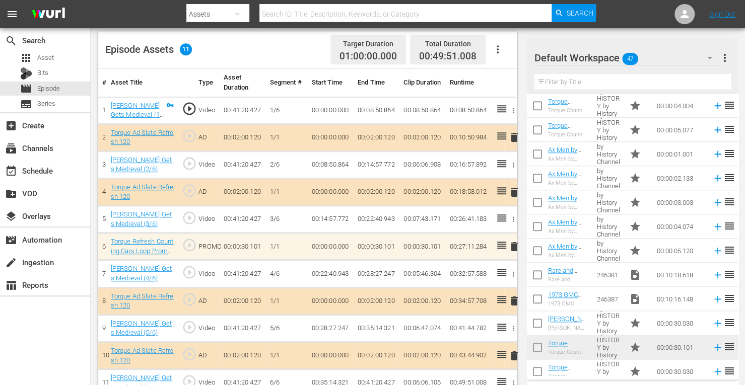
scroll to position [554, 0]
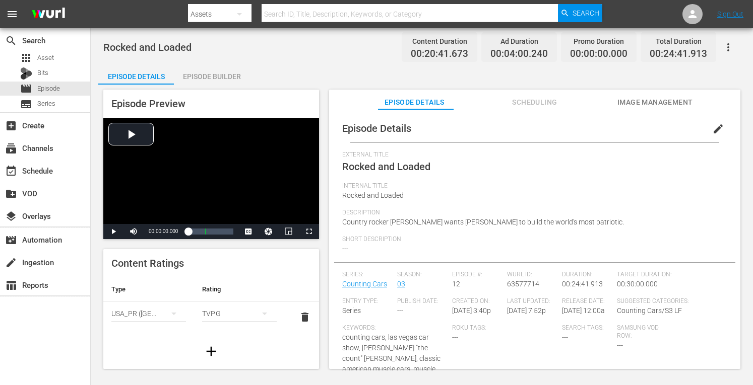
click at [215, 77] on div "Episode Builder" at bounding box center [212, 76] width 76 height 24
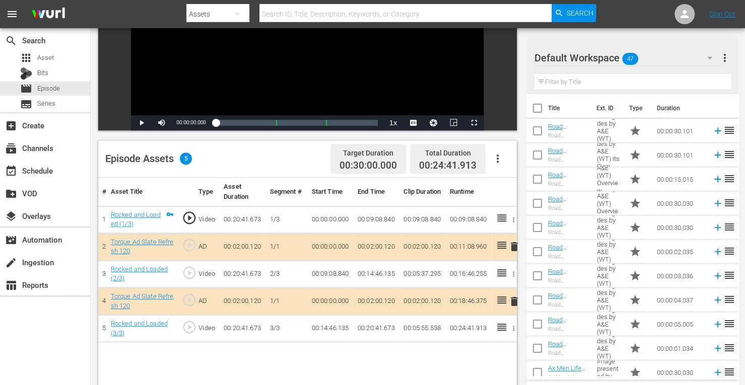
scroll to position [238, 0]
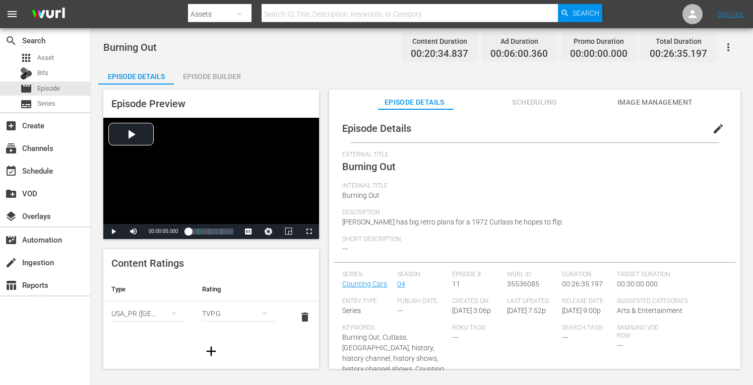
click at [231, 71] on div "Episode Builder" at bounding box center [212, 76] width 76 height 24
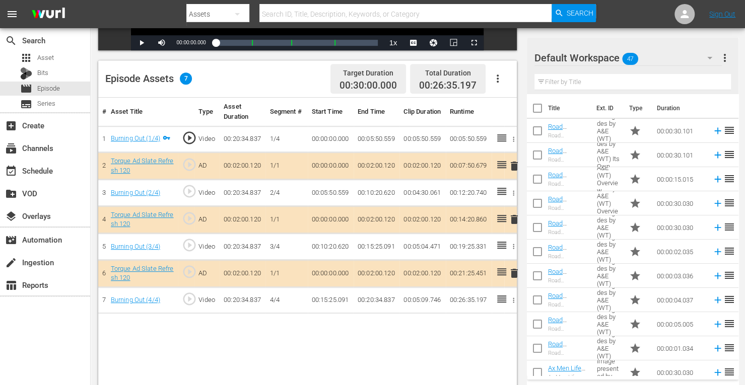
scroll to position [234, 0]
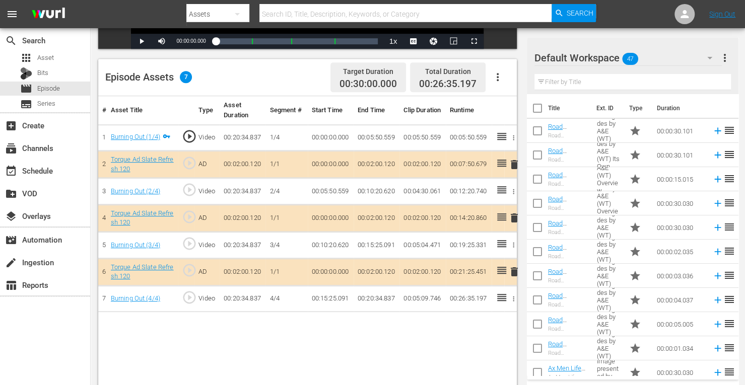
click at [517, 214] on span "delete" at bounding box center [514, 218] width 12 height 12
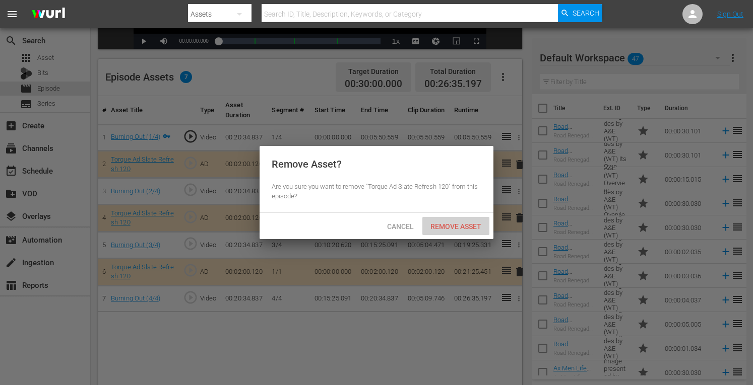
click at [462, 228] on span "Remove Asset" at bounding box center [455, 227] width 67 height 8
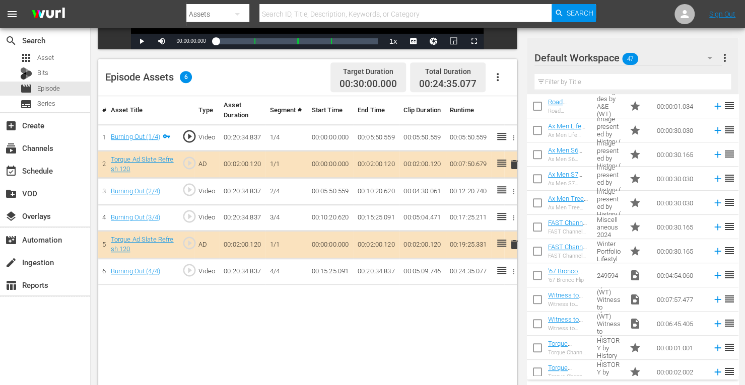
scroll to position [246, 0]
